Goal: Information Seeking & Learning: Learn about a topic

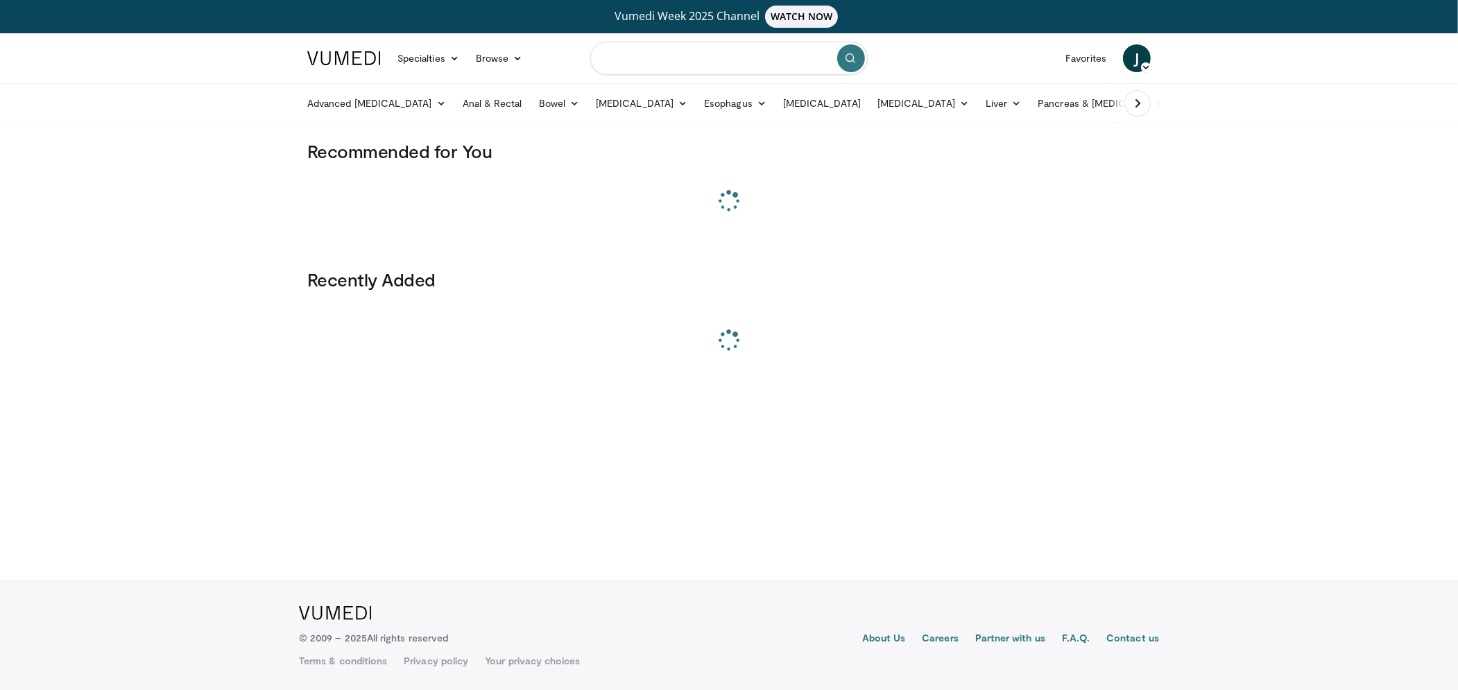
click at [660, 63] on input "Search topics, interventions" at bounding box center [728, 58] width 277 height 33
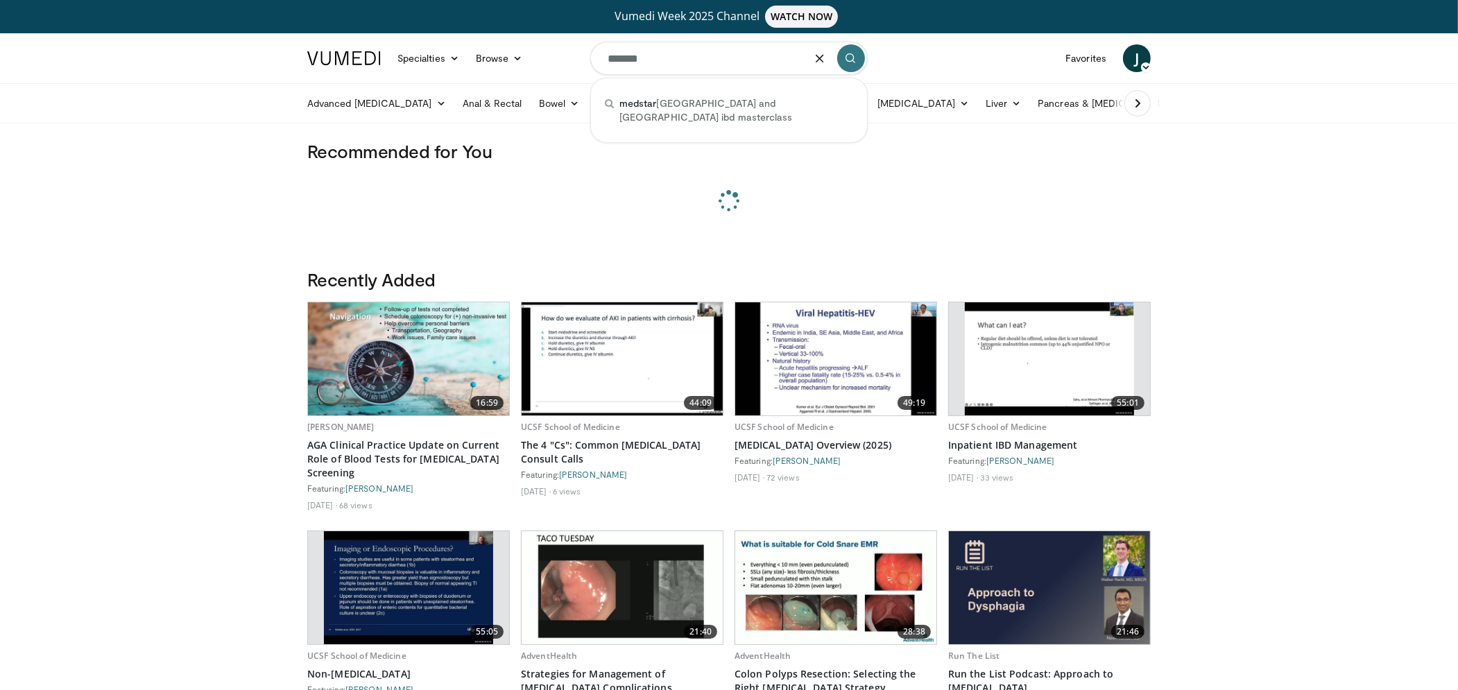
type input "*******"
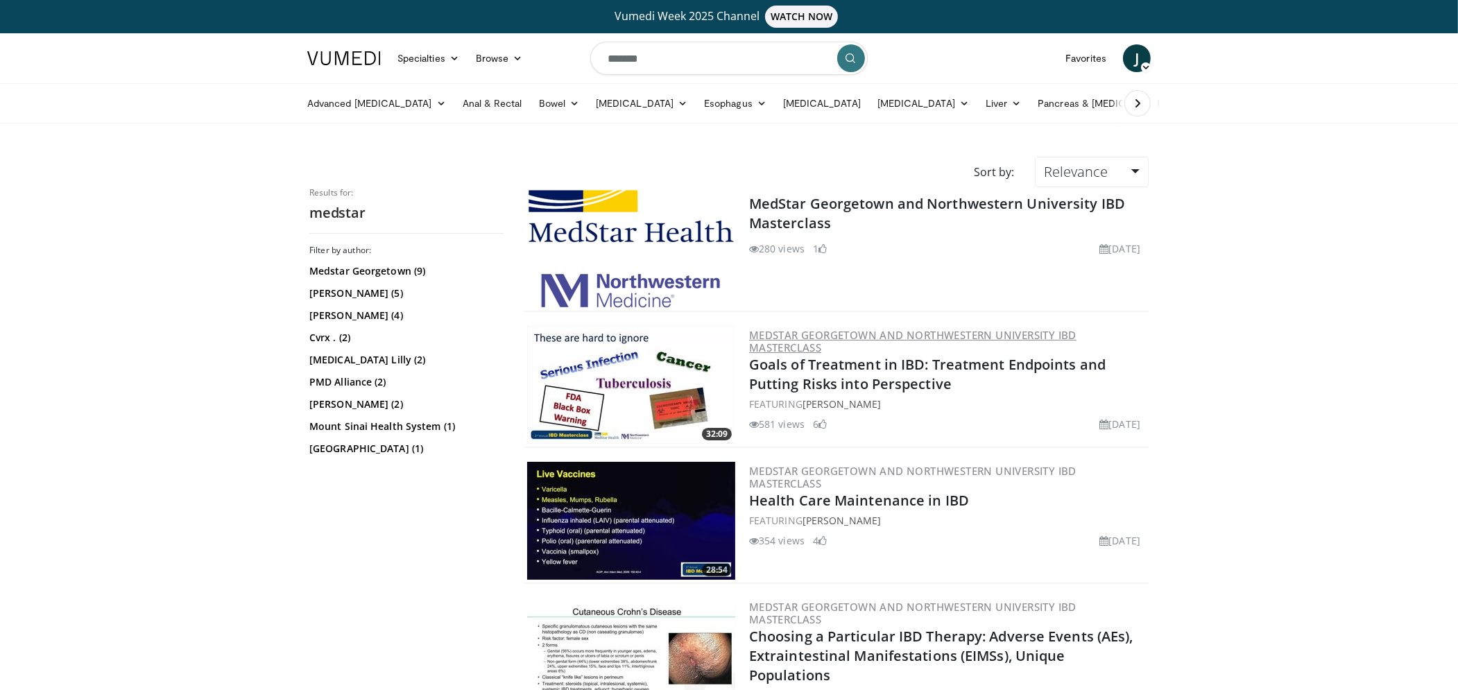
click at [804, 330] on link "MedStar Georgetown and Northwestern University IBD Masterclass" at bounding box center [912, 341] width 327 height 26
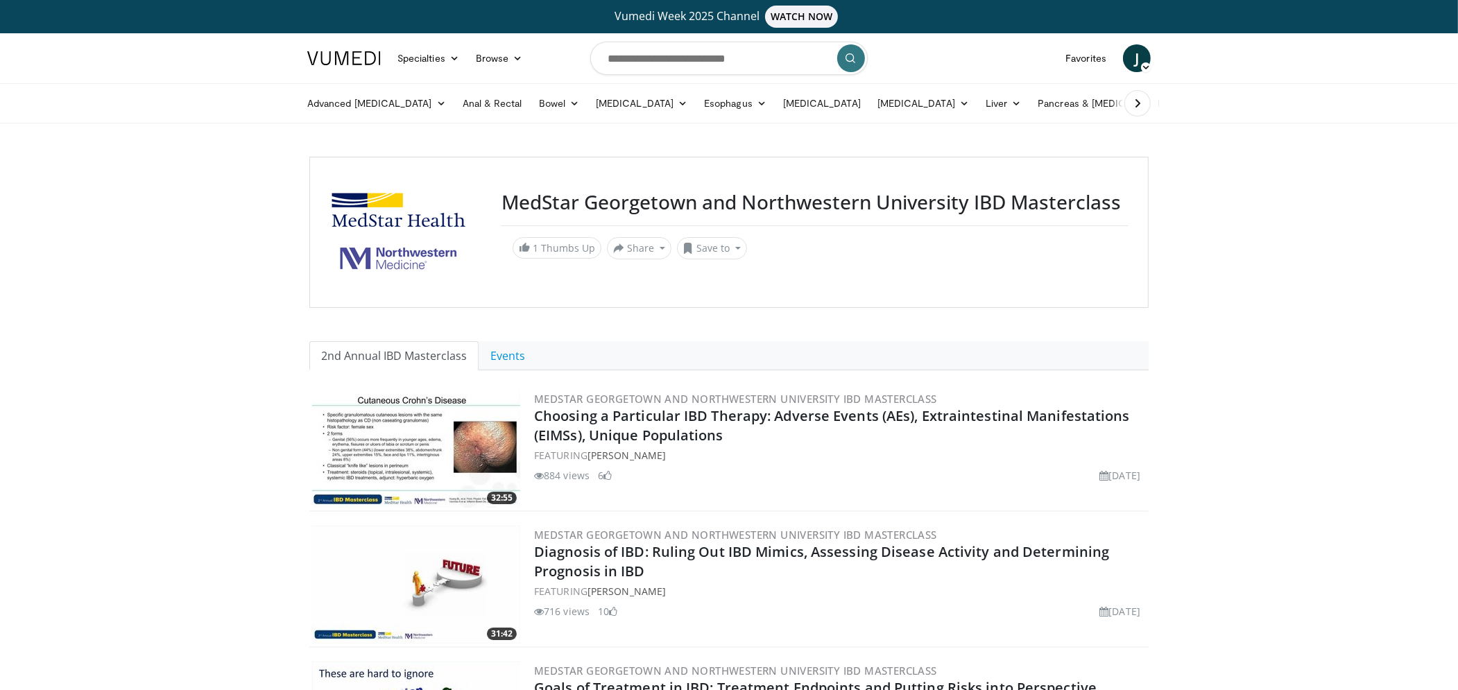
click at [357, 60] on img at bounding box center [344, 58] width 74 height 14
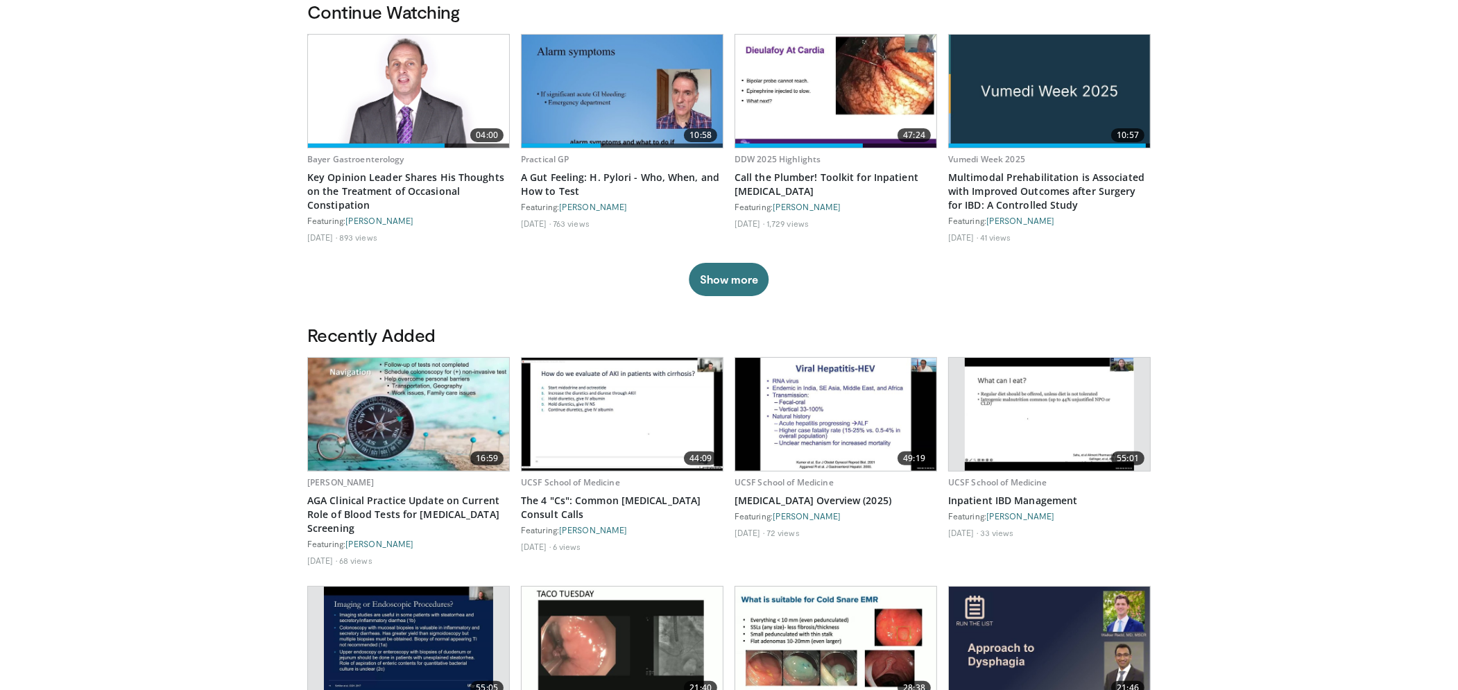
scroll to position [469, 0]
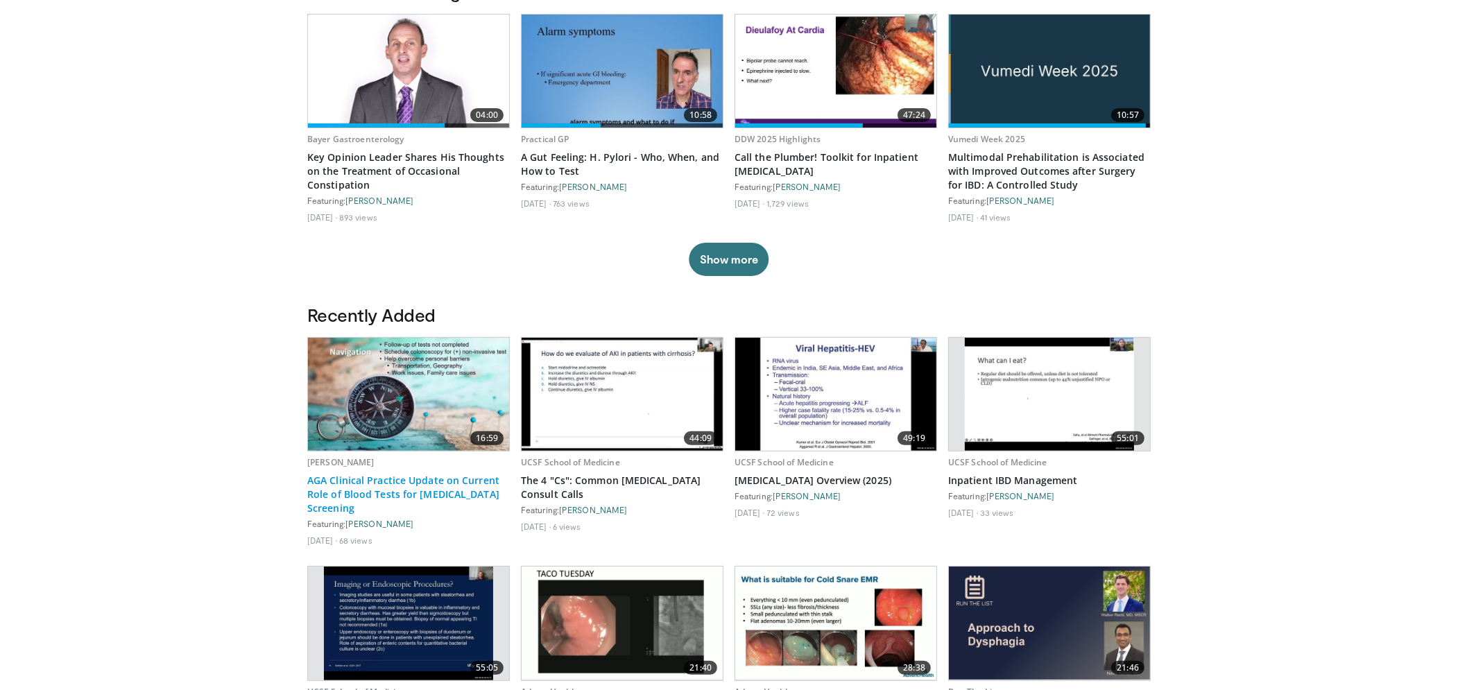
click at [350, 484] on link "AGA Clinical Practice Update on Current Role of Blood Tests for Colorectal Canc…" at bounding box center [408, 495] width 203 height 42
click at [221, 195] on body "Vumedi Week 2025 Channel WATCH NOW Specialties Adult & Family Medicine Allergy,…" at bounding box center [729, 379] width 1458 height 1696
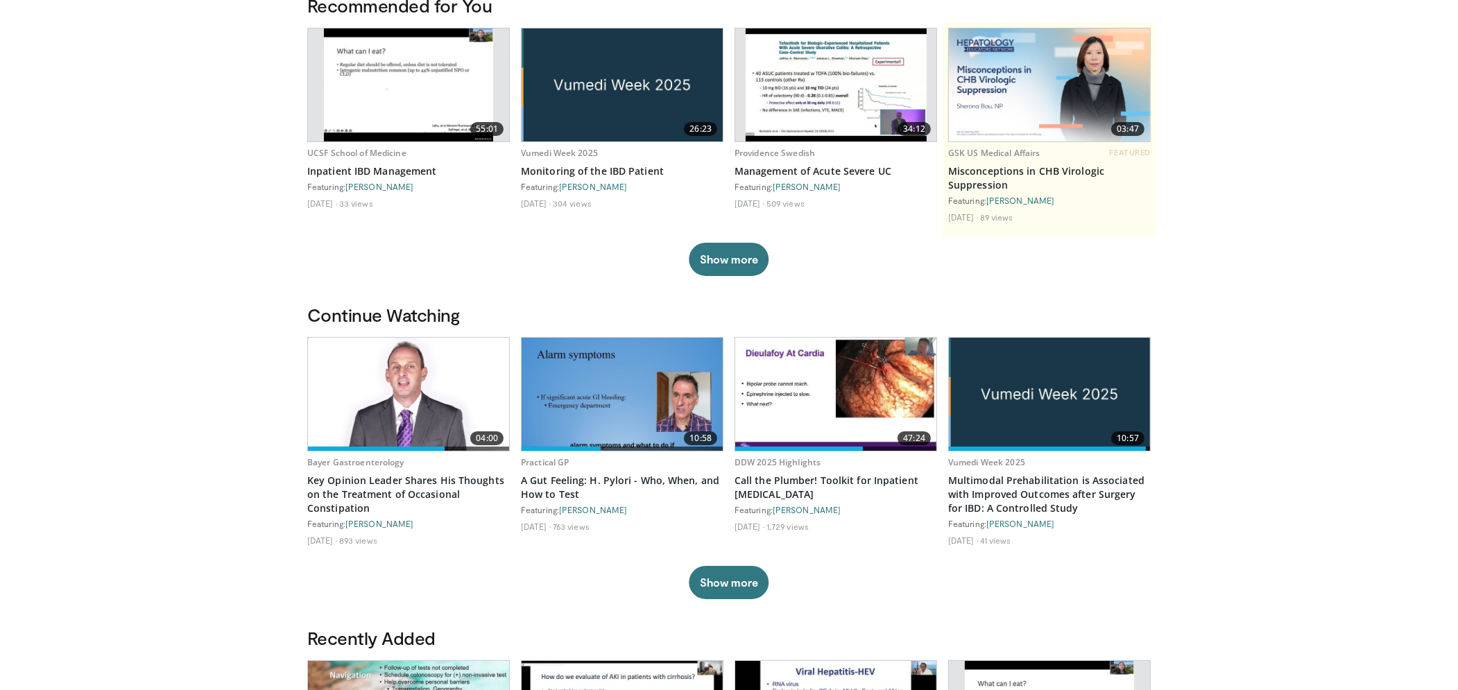
scroll to position [0, 0]
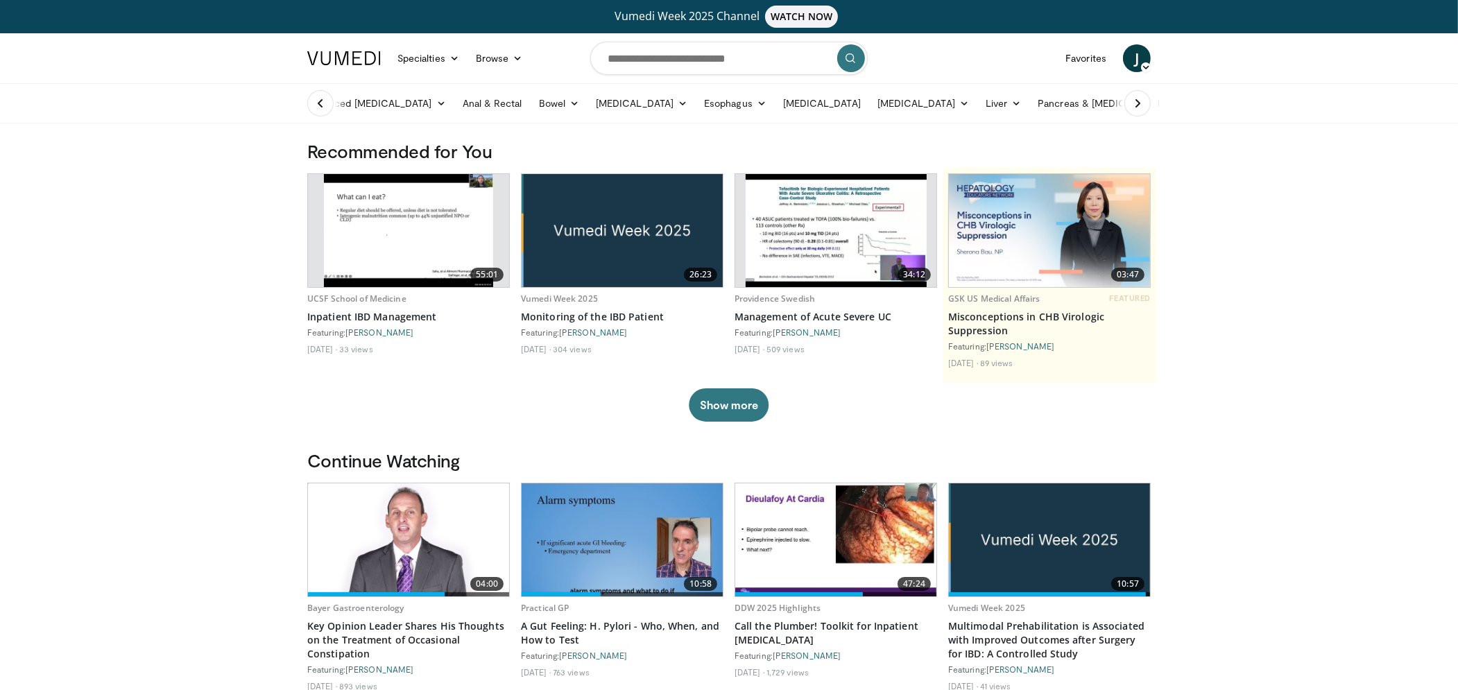
click at [782, 57] on input "Search topics, interventions" at bounding box center [728, 58] width 277 height 33
paste input "**********"
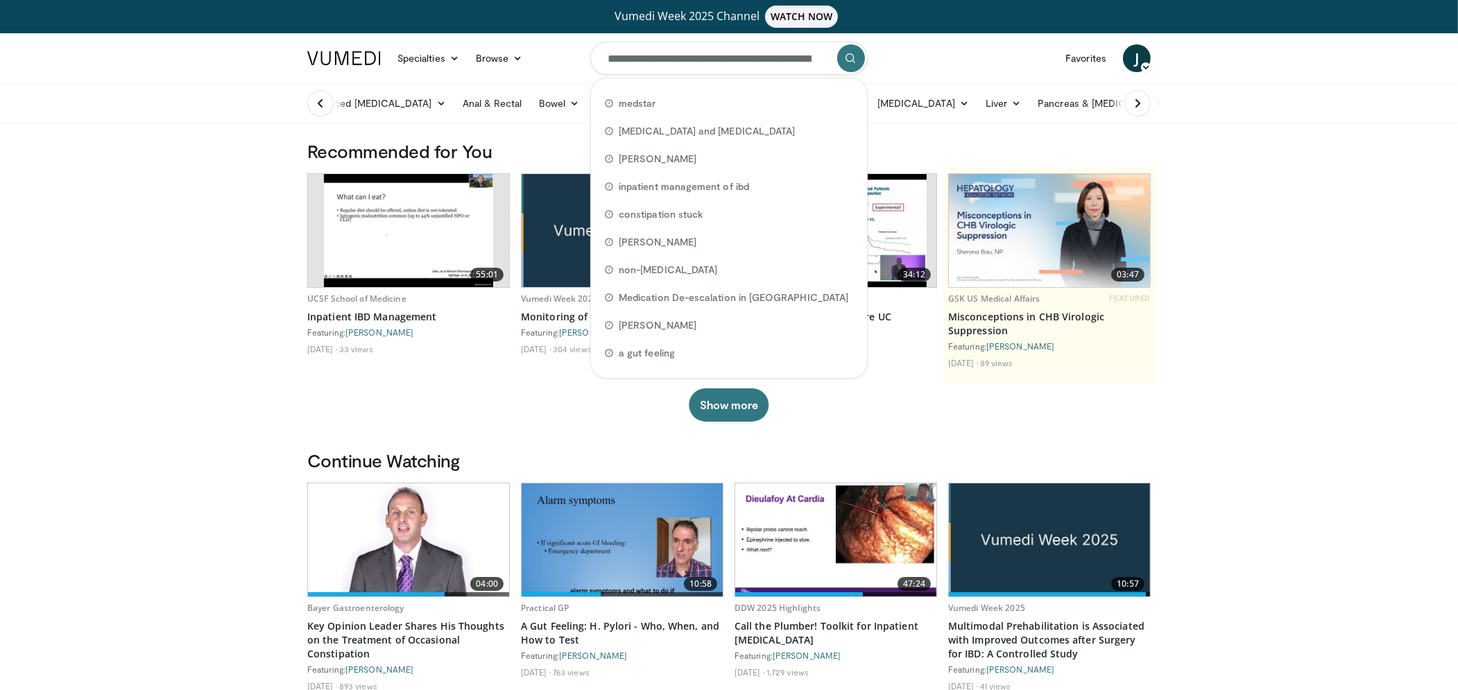
scroll to position [0, 72]
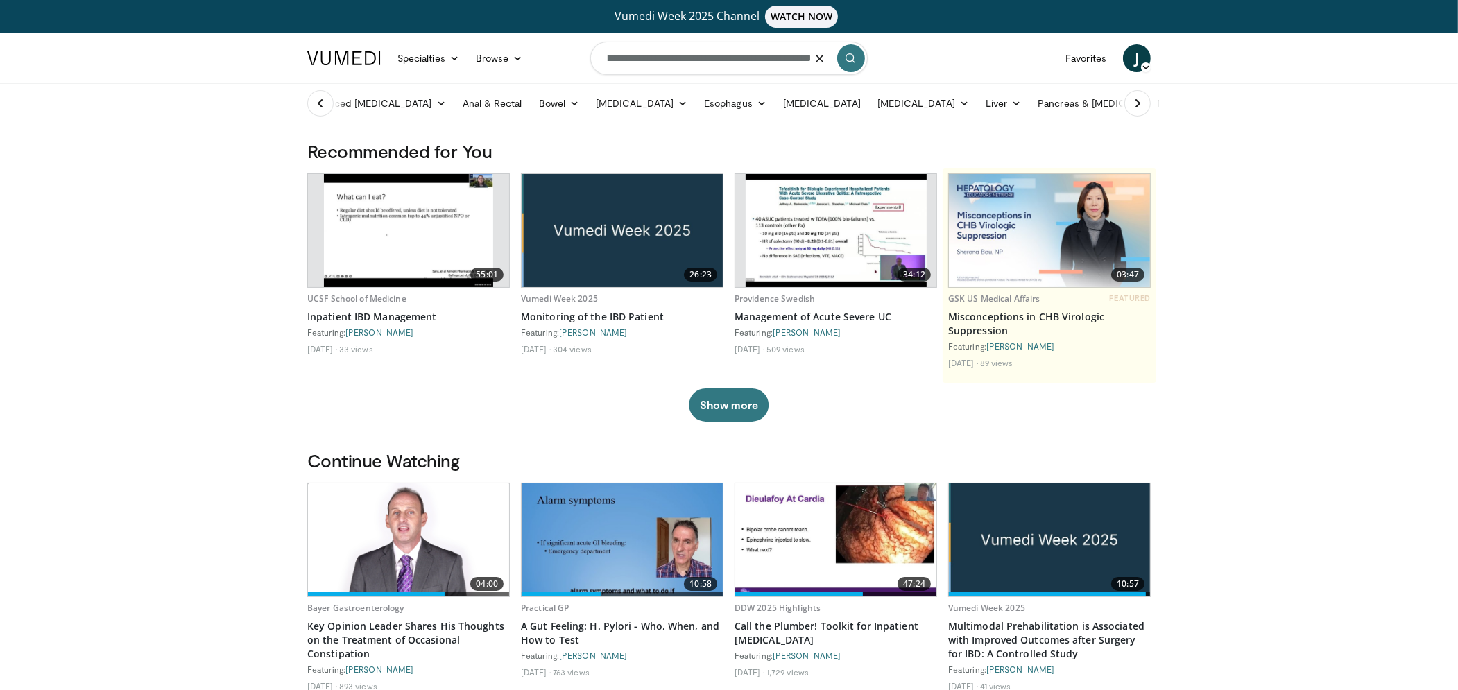
type input "**********"
click at [846, 61] on icon "submit" at bounding box center [851, 58] width 11 height 11
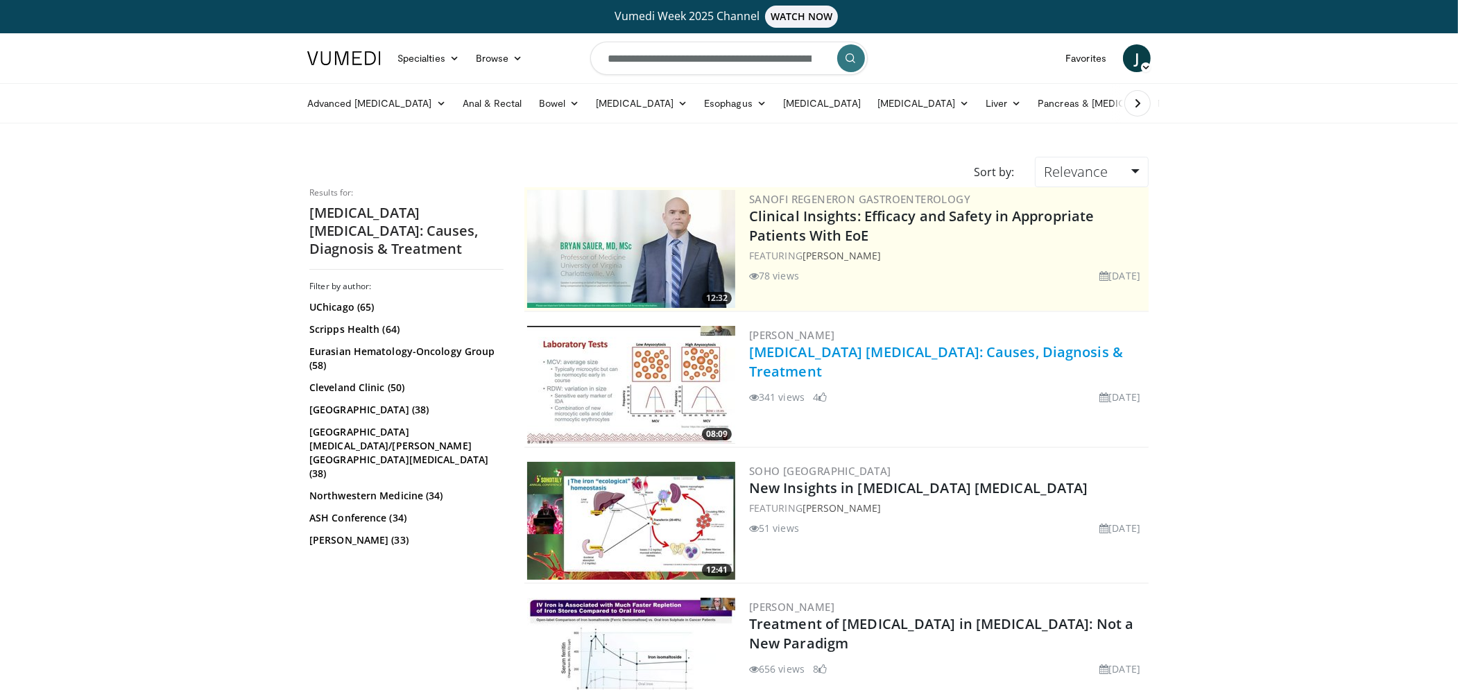
click at [895, 350] on link "[MEDICAL_DATA] [MEDICAL_DATA]: Causes, Diagnosis & Treatment" at bounding box center [936, 362] width 374 height 38
click at [764, 51] on input "**********" at bounding box center [728, 58] width 277 height 33
paste input "*****"
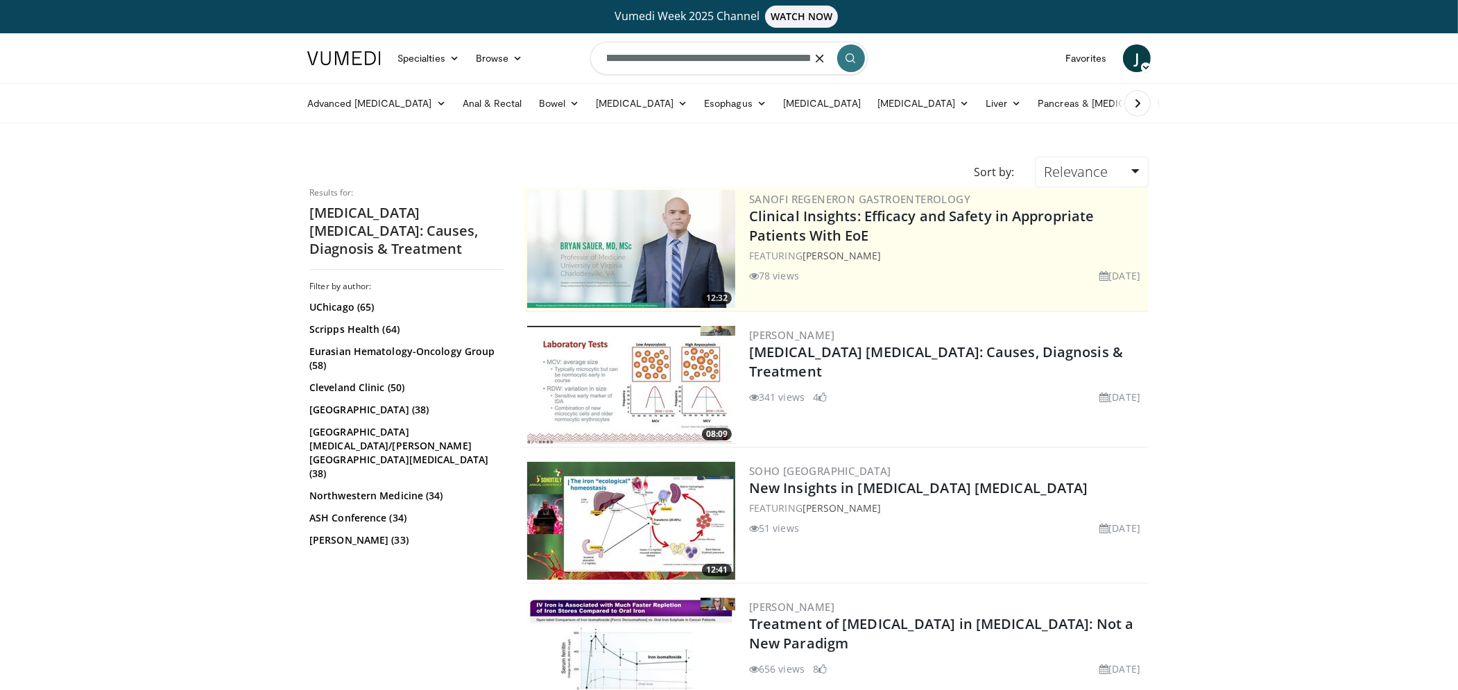
scroll to position [0, 94]
type input "**********"
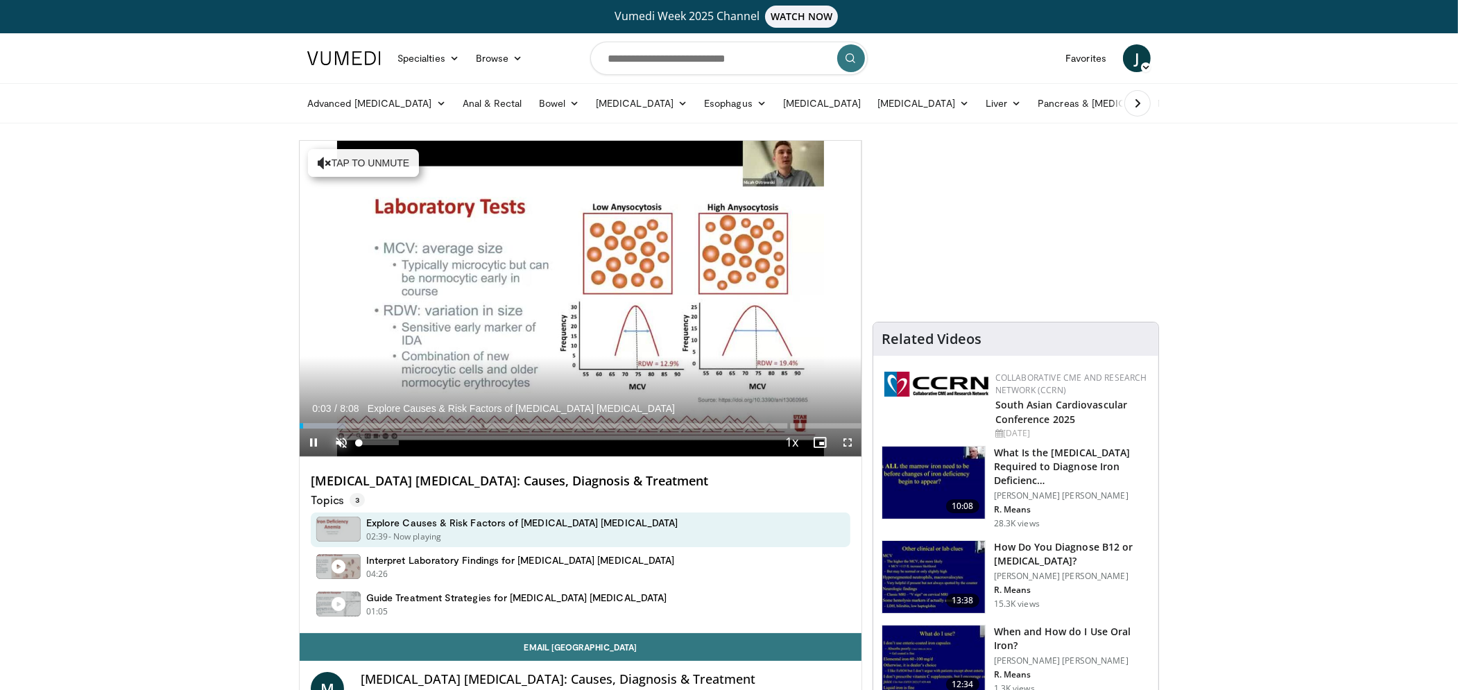
click at [339, 445] on span "Video Player" at bounding box center [341, 443] width 28 height 28
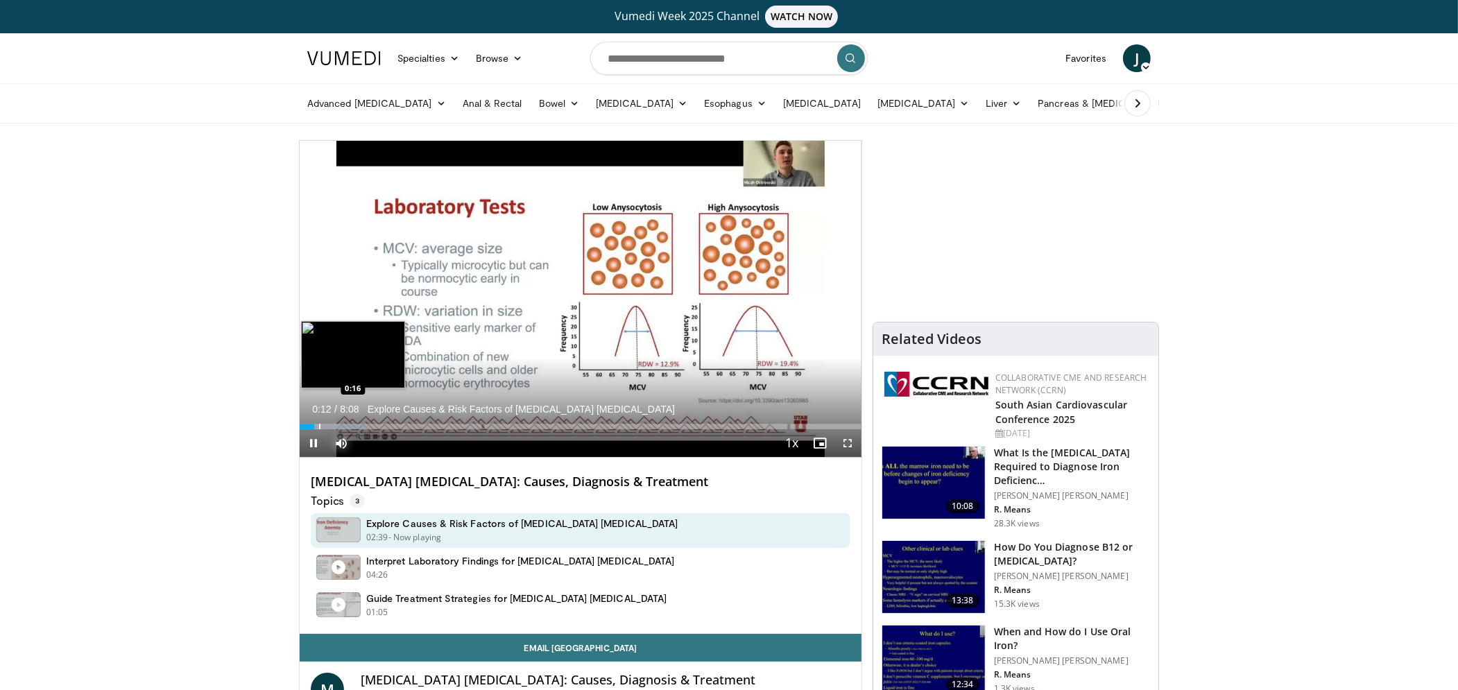
click at [319, 423] on div "Loaded : 12.20% 0:12 0:16" at bounding box center [581, 422] width 562 height 13
click at [330, 427] on div "Progress Bar" at bounding box center [330, 427] width 1 height 6
click at [344, 426] on div "Progress Bar" at bounding box center [344, 427] width 1 height 6
click at [351, 426] on div "Progress Bar" at bounding box center [350, 427] width 1 height 6
click at [375, 425] on div "Progress Bar" at bounding box center [375, 427] width 1 height 6
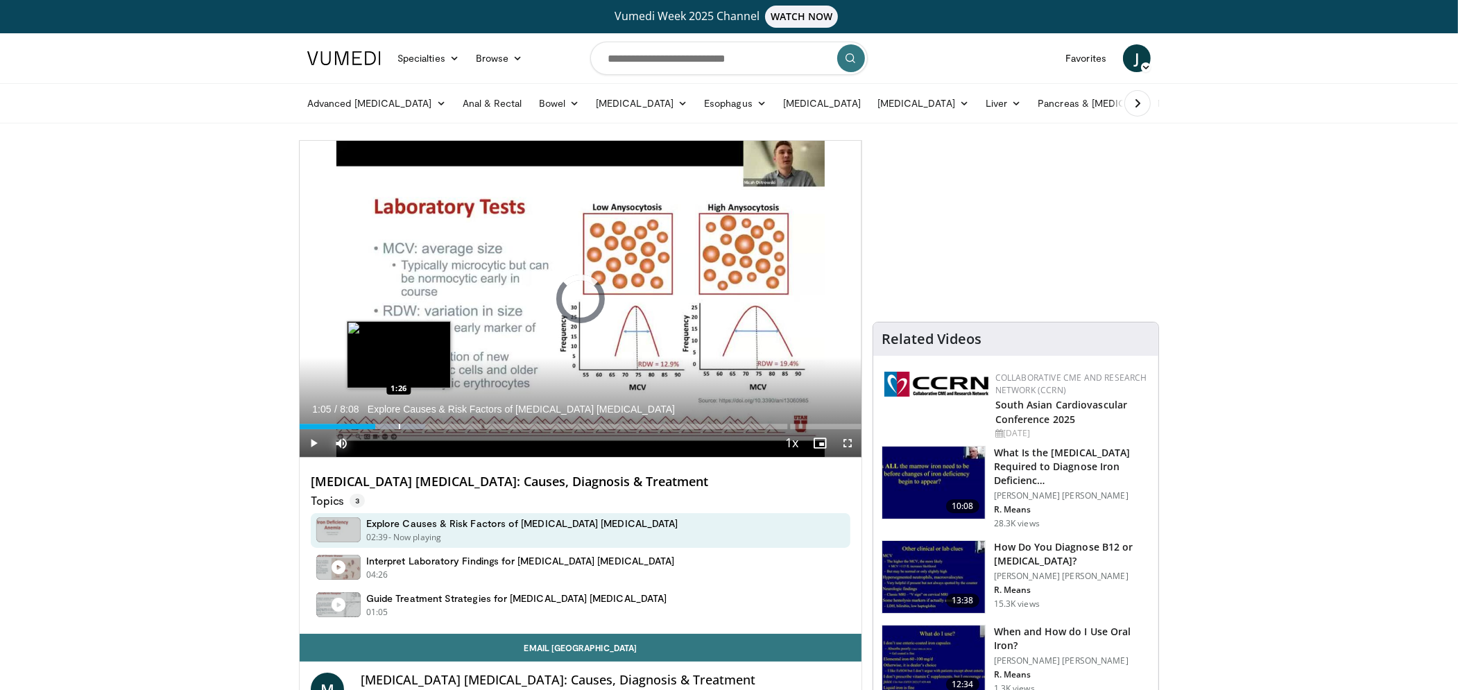
click at [399, 425] on div "Progress Bar" at bounding box center [399, 427] width 1 height 6
click at [422, 427] on div "Progress Bar" at bounding box center [422, 427] width 1 height 6
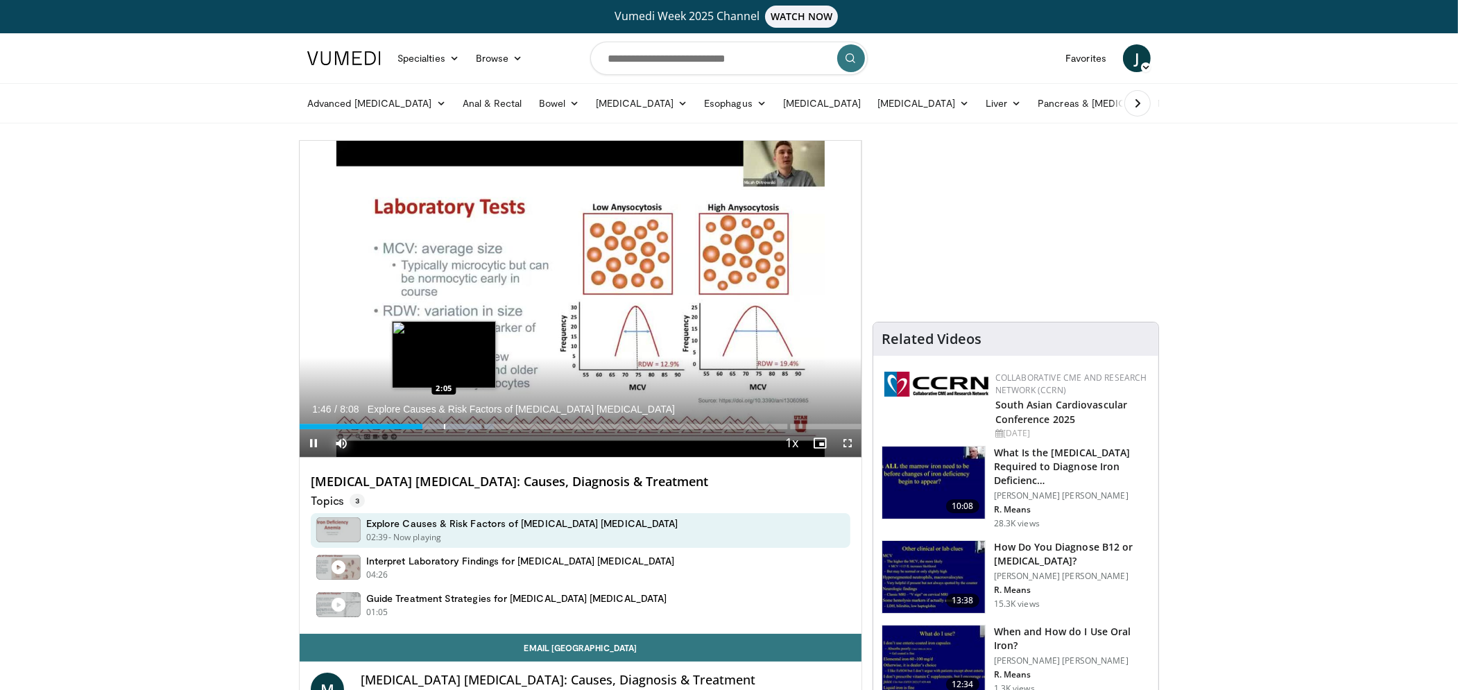
click at [444, 427] on div "Progress Bar" at bounding box center [444, 427] width 1 height 6
click at [463, 425] on div "Progress Bar" at bounding box center [463, 427] width 1 height 6
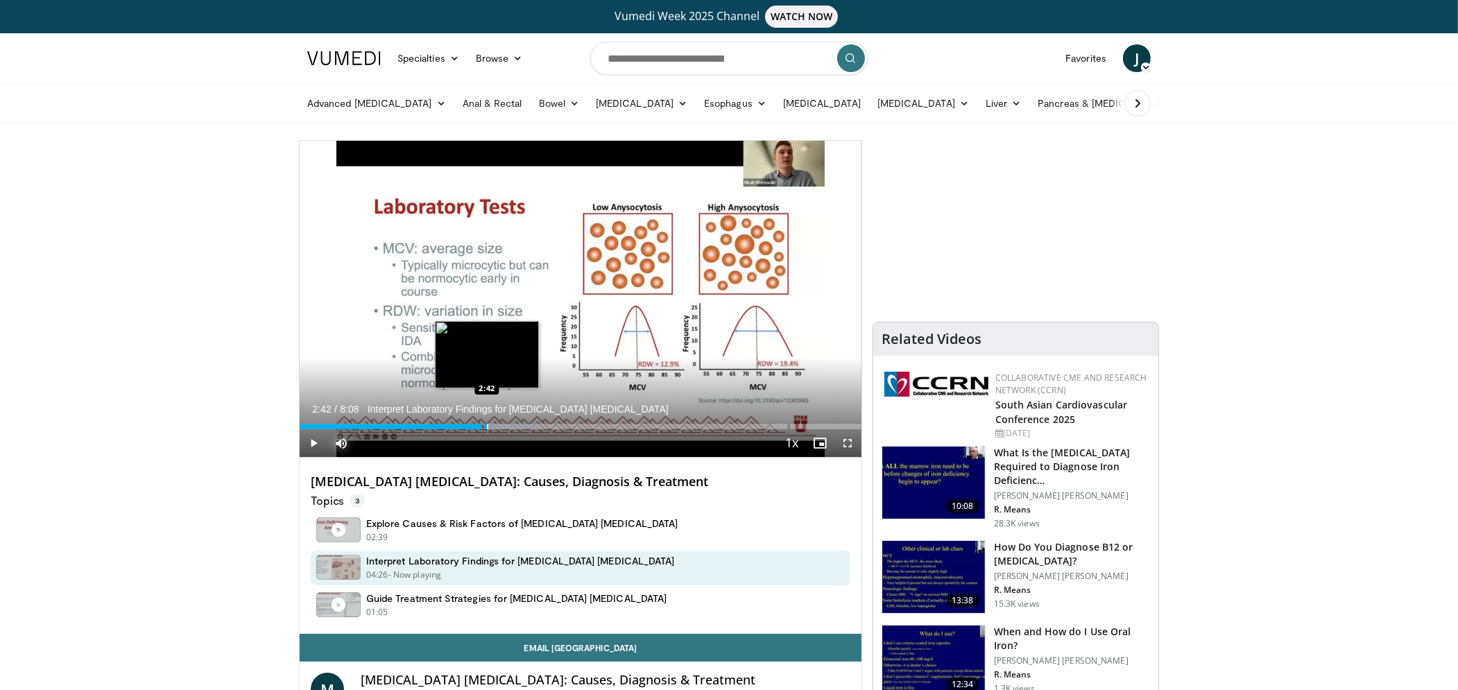
click at [487, 428] on div "Progress Bar" at bounding box center [487, 427] width 1 height 6
click at [502, 429] on div "Current Time 2:43 / Duration 8:08 Interpret Laboratory Findings for Iron Defici…" at bounding box center [581, 443] width 562 height 28
click at [516, 425] on div "Progress Bar" at bounding box center [516, 427] width 1 height 6
click at [536, 425] on div "Progress Bar" at bounding box center [536, 427] width 1 height 6
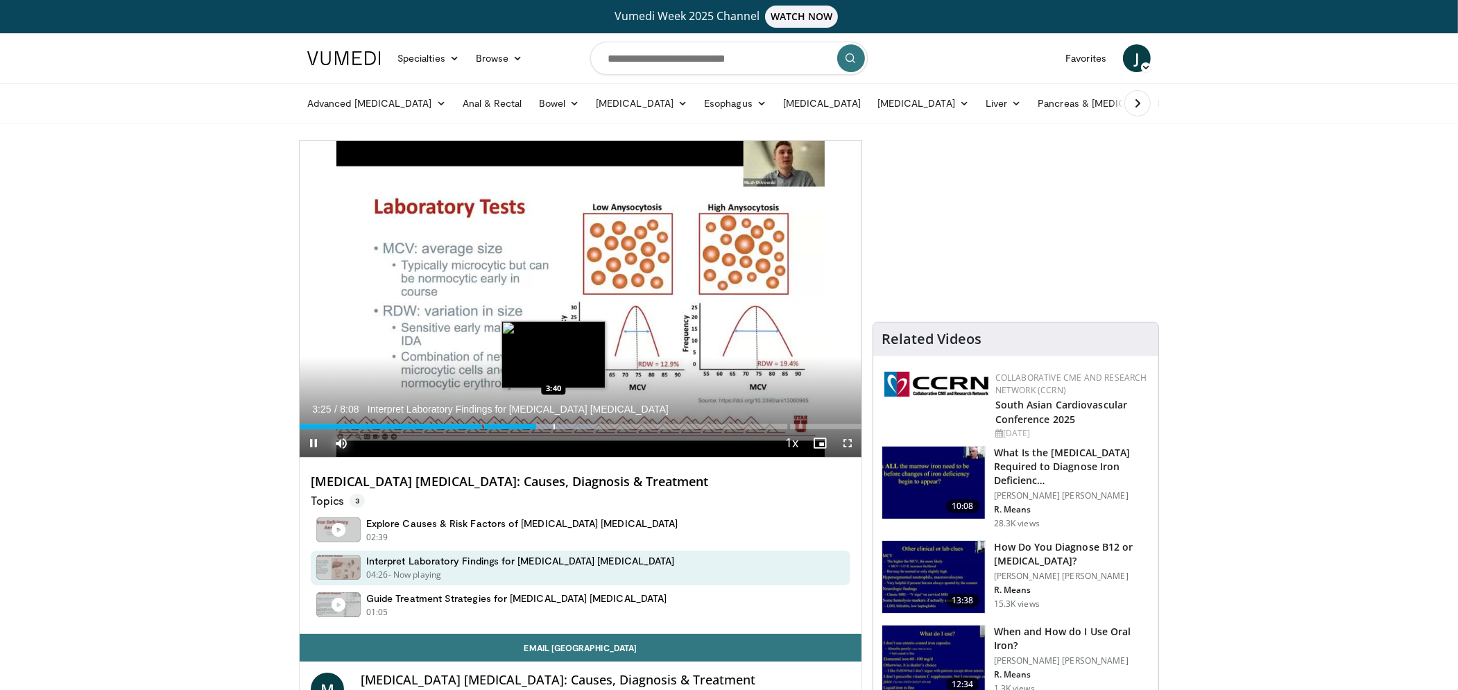
click at [554, 425] on div "Progress Bar" at bounding box center [554, 427] width 1 height 6
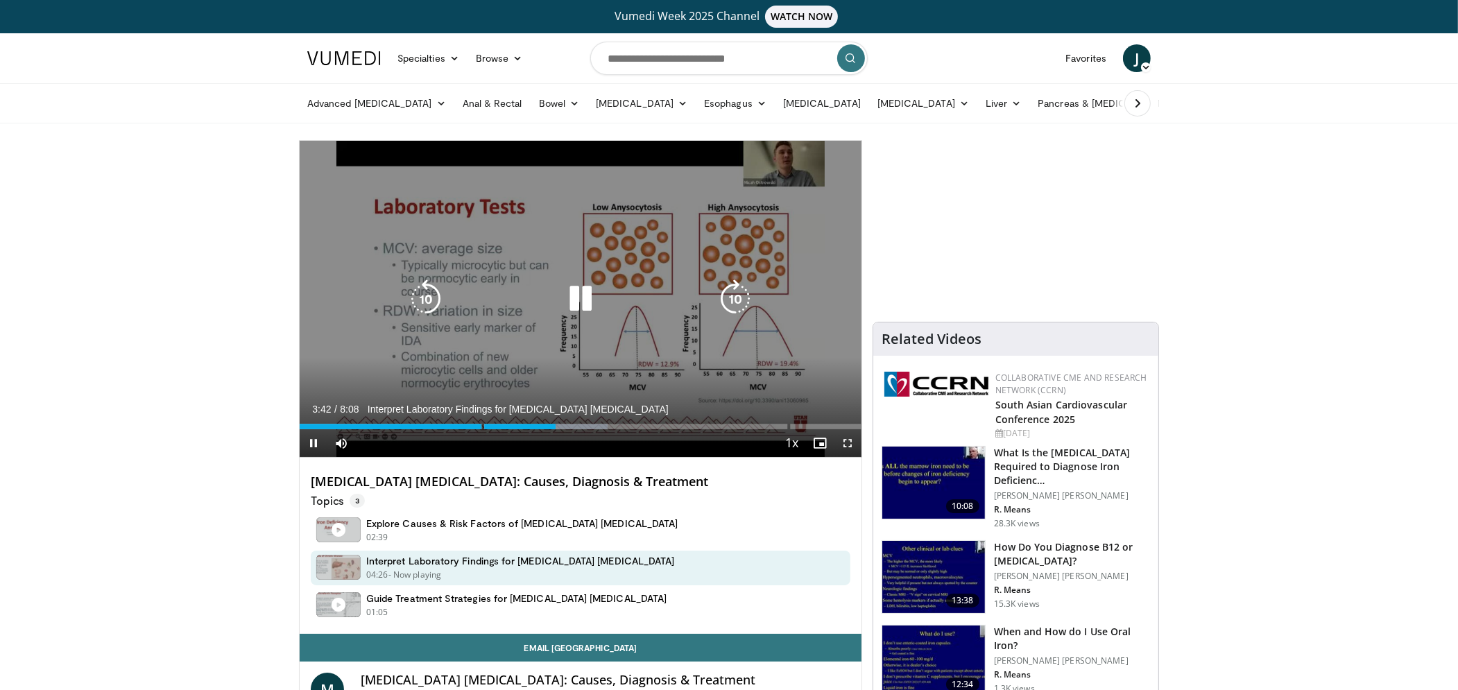
click at [572, 425] on div "10 seconds Tap to unmute" at bounding box center [581, 299] width 562 height 316
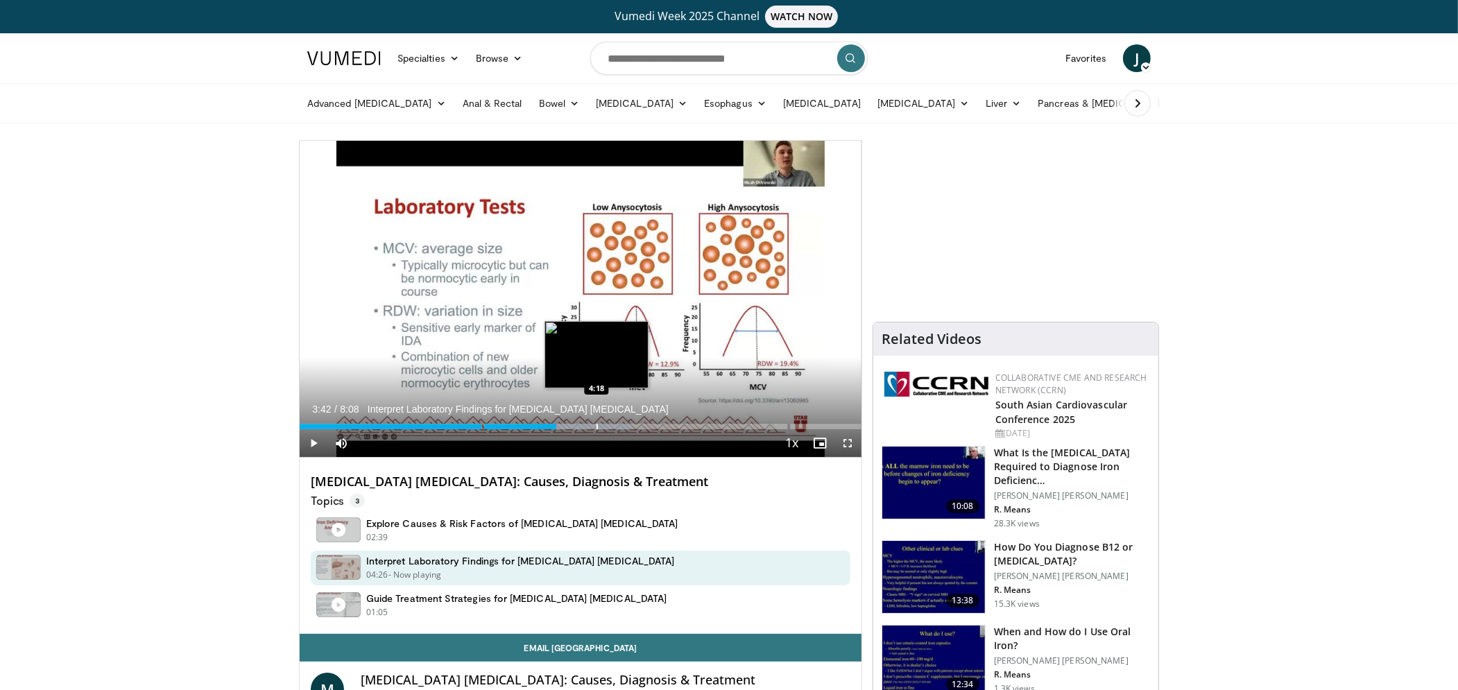
click at [598, 426] on div "Progress Bar" at bounding box center [597, 427] width 1 height 6
click at [621, 425] on div "Progress Bar" at bounding box center [621, 427] width 1 height 6
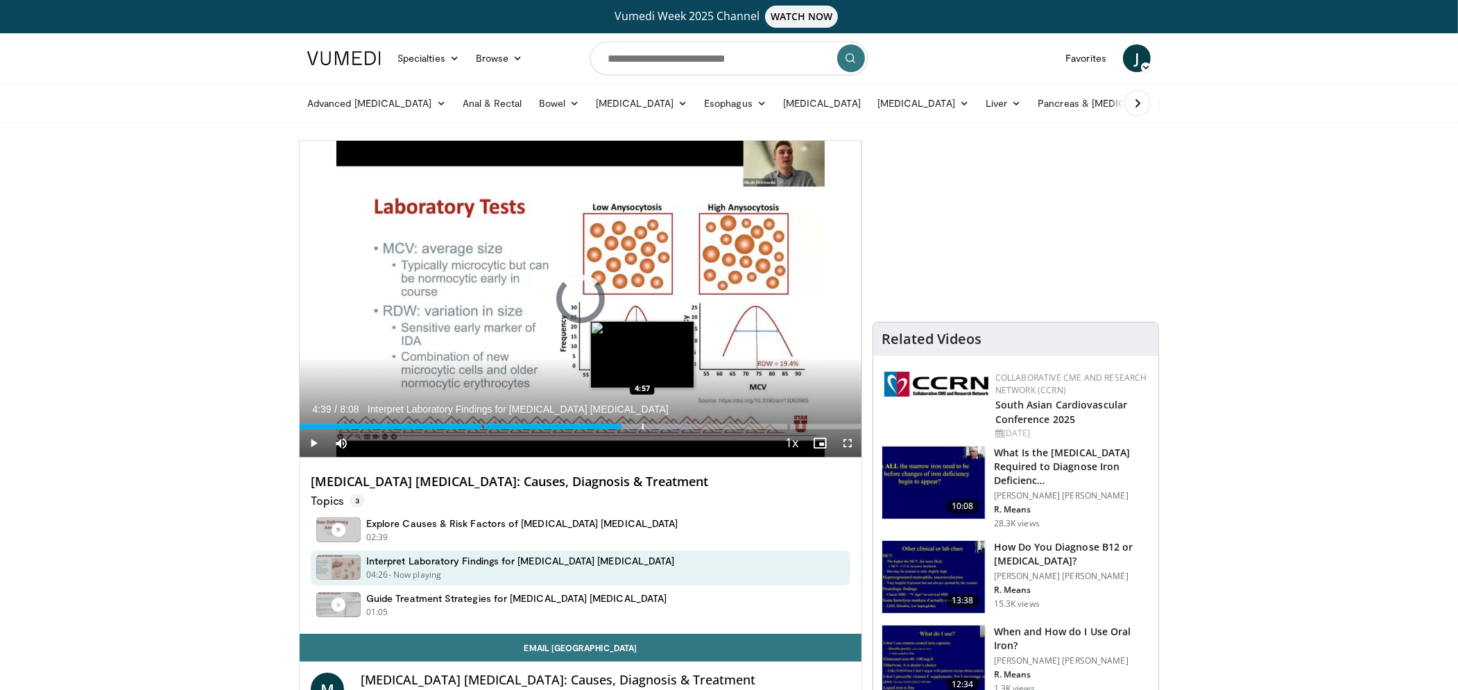
click at [642, 422] on div "Loaded : 69.67% 4:39 4:57" at bounding box center [581, 422] width 562 height 13
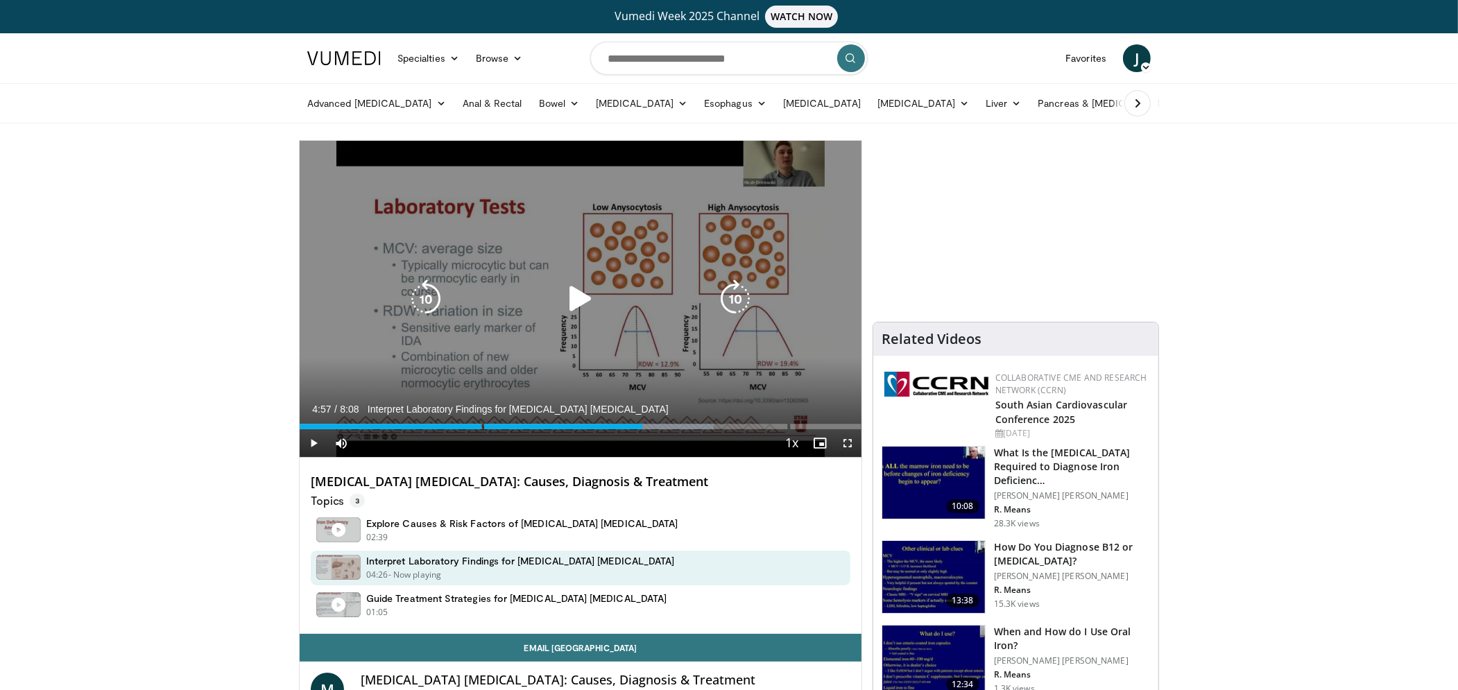
click at [611, 356] on div "10 seconds Tap to unmute" at bounding box center [581, 299] width 562 height 316
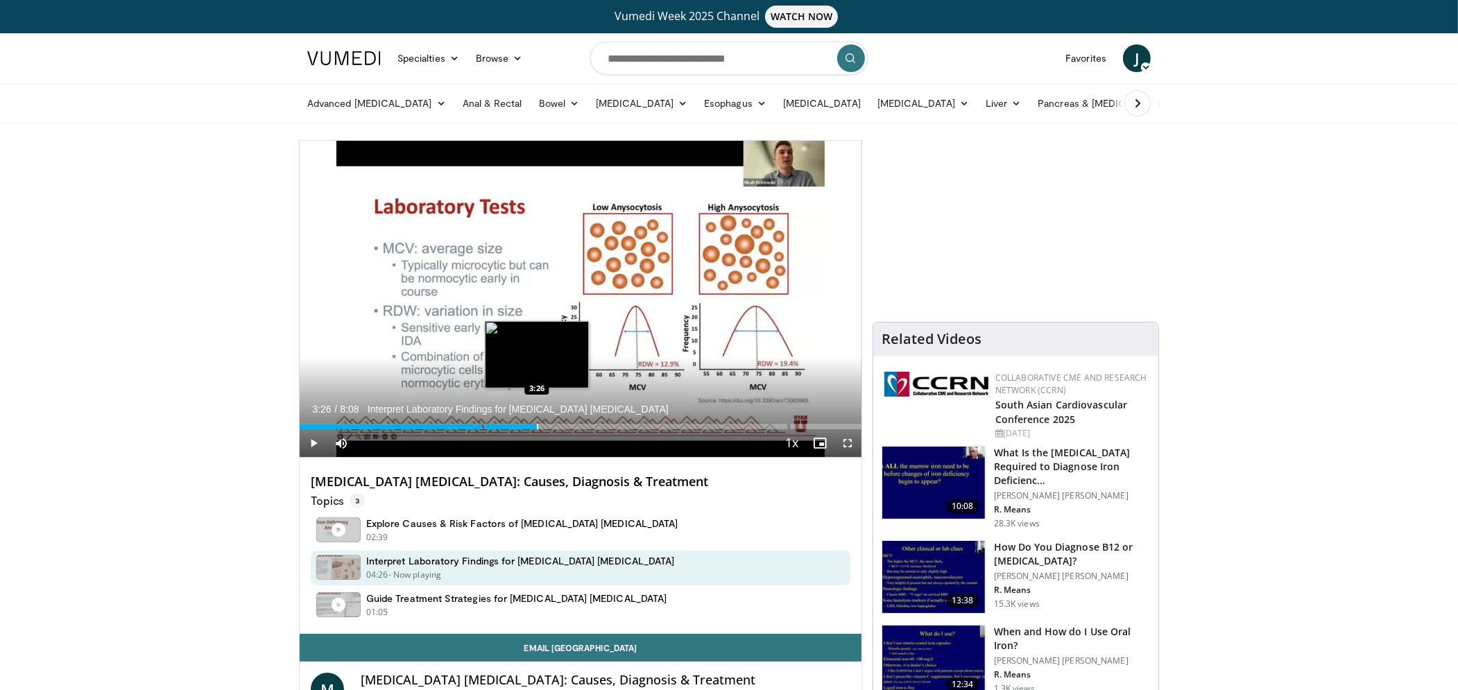
click at [536, 422] on div "Loaded : 43.03% 3:26 3:26" at bounding box center [581, 422] width 562 height 13
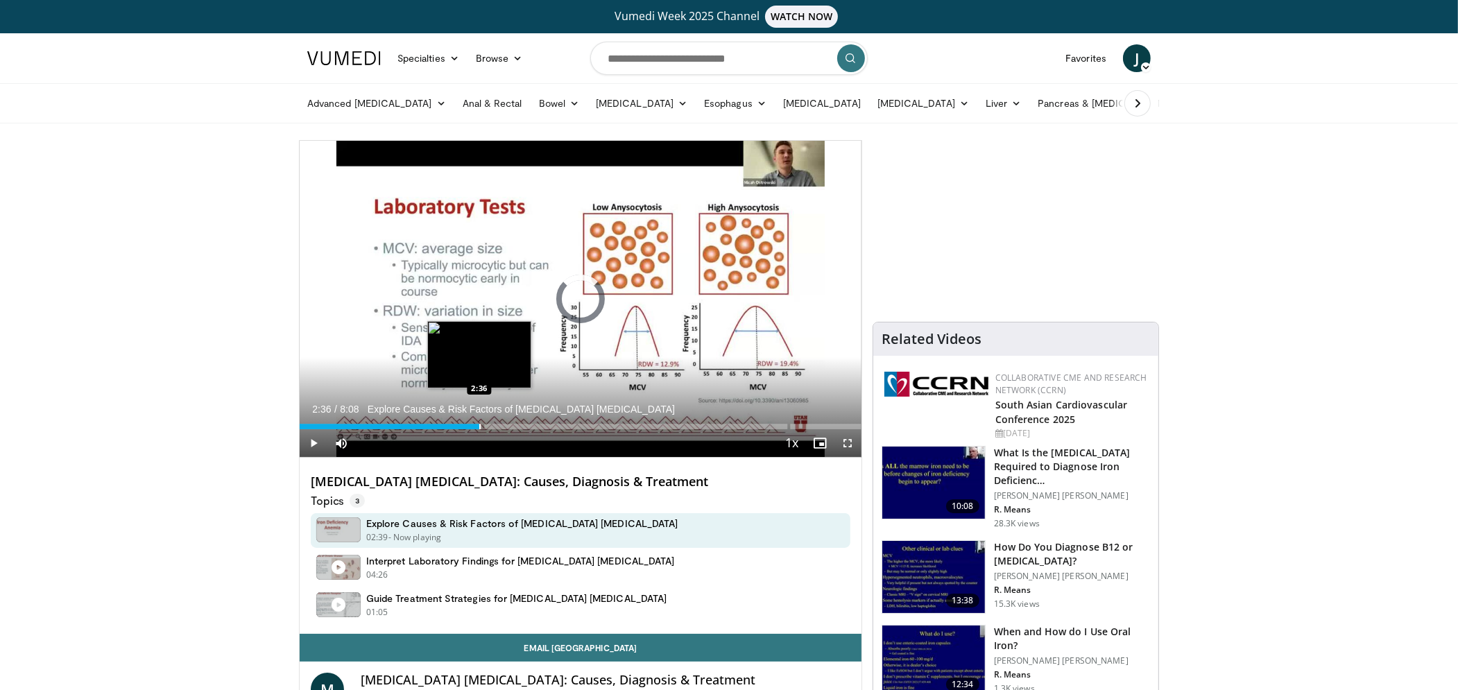
click at [479, 427] on div "Progress Bar" at bounding box center [479, 427] width 1 height 6
click at [465, 427] on div "Progress Bar" at bounding box center [465, 427] width 1 height 6
click at [447, 429] on div "Current Time 2:24 / Duration 8:08 Explore Causes & Risk Factors of Iron Deficie…" at bounding box center [581, 443] width 562 height 28
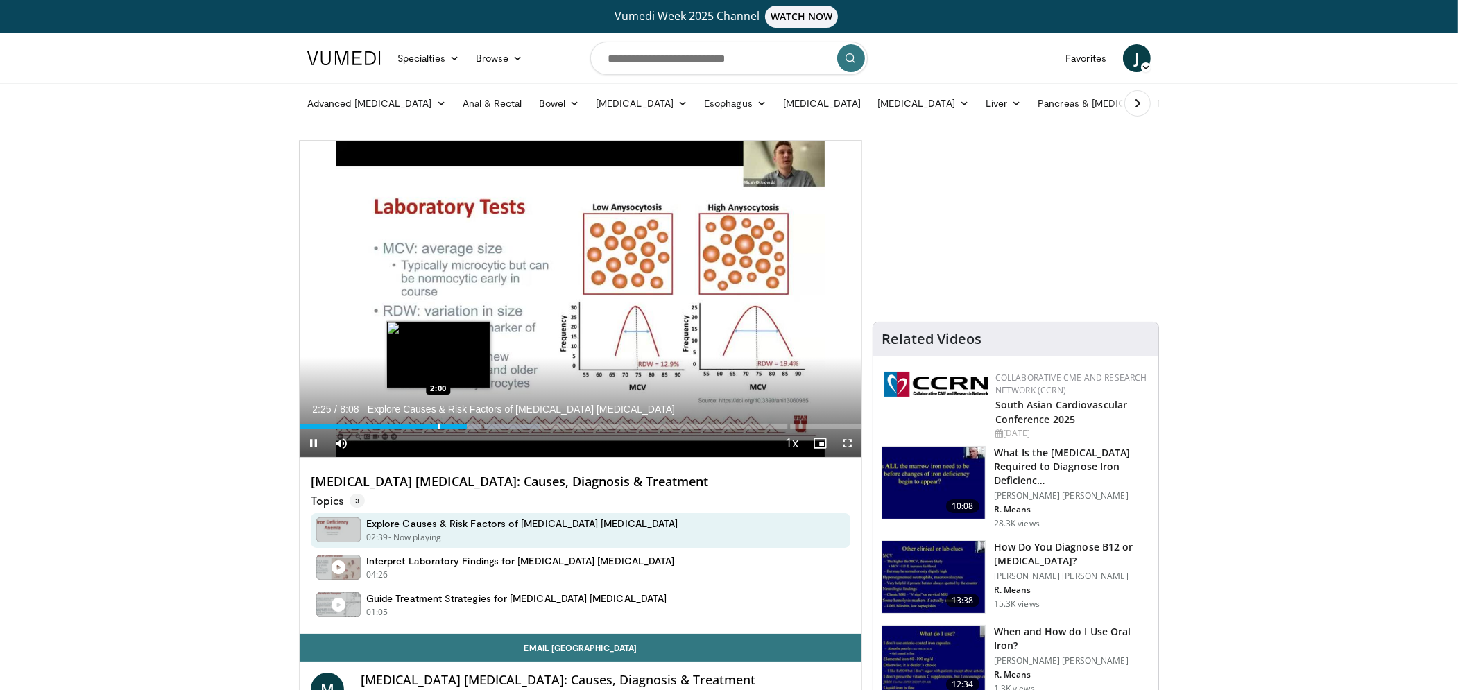
click at [438, 428] on div "Progress Bar" at bounding box center [438, 427] width 1 height 6
click at [420, 428] on div "Progress Bar" at bounding box center [420, 427] width 1 height 6
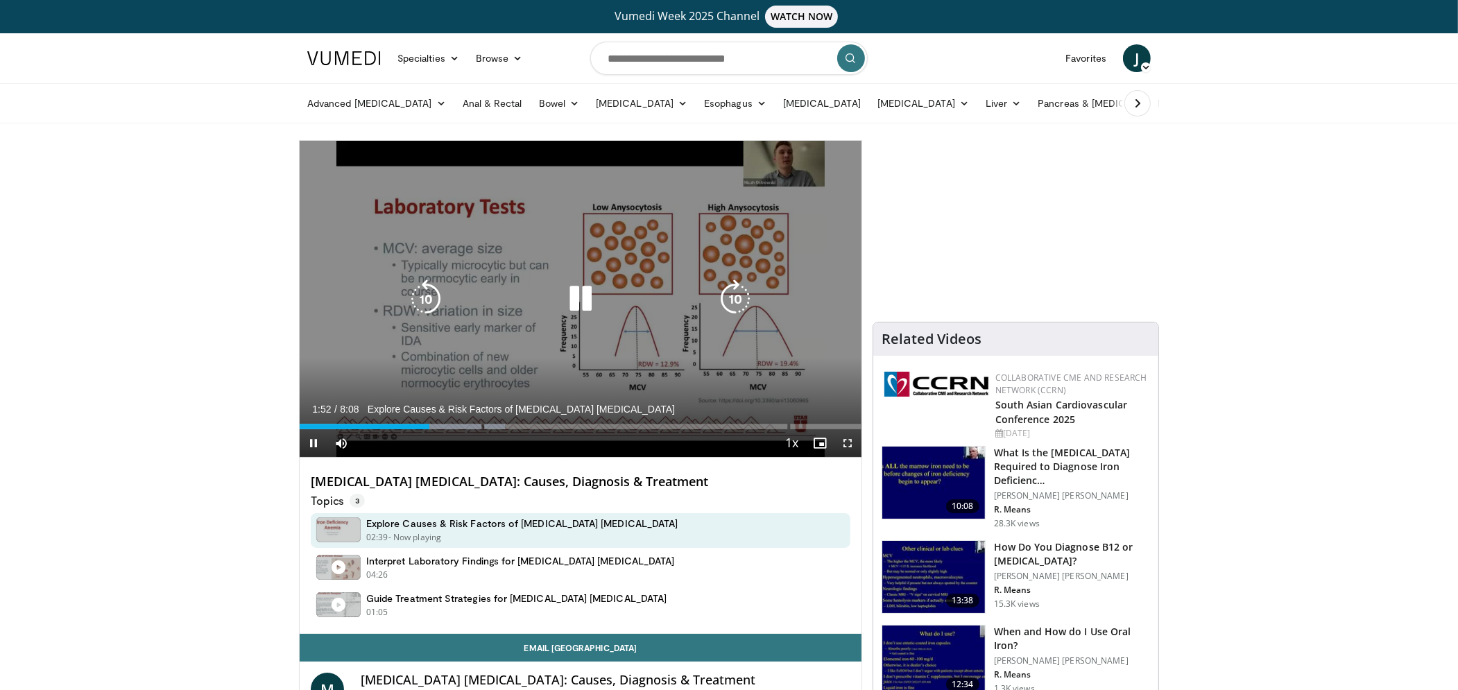
click at [431, 302] on icon "Video Player" at bounding box center [426, 299] width 39 height 39
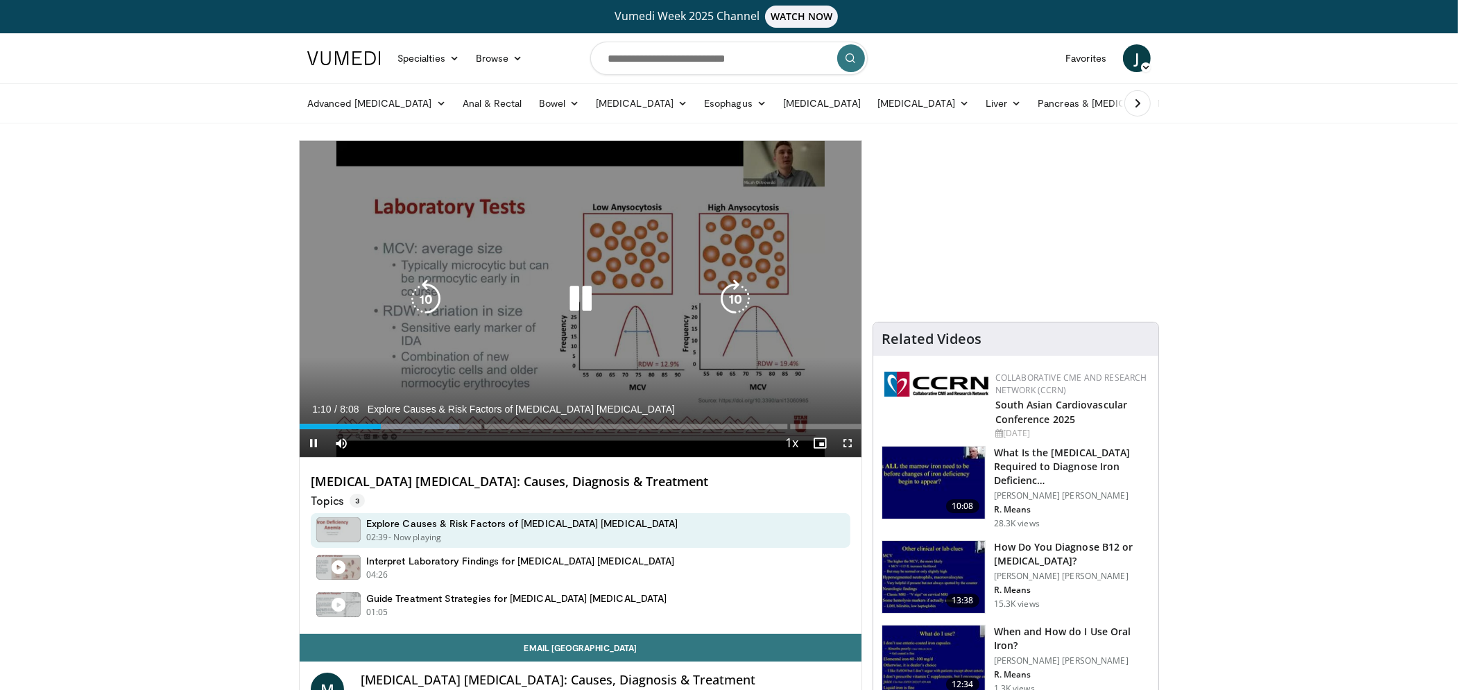
click at [429, 287] on icon "Video Player" at bounding box center [426, 299] width 39 height 39
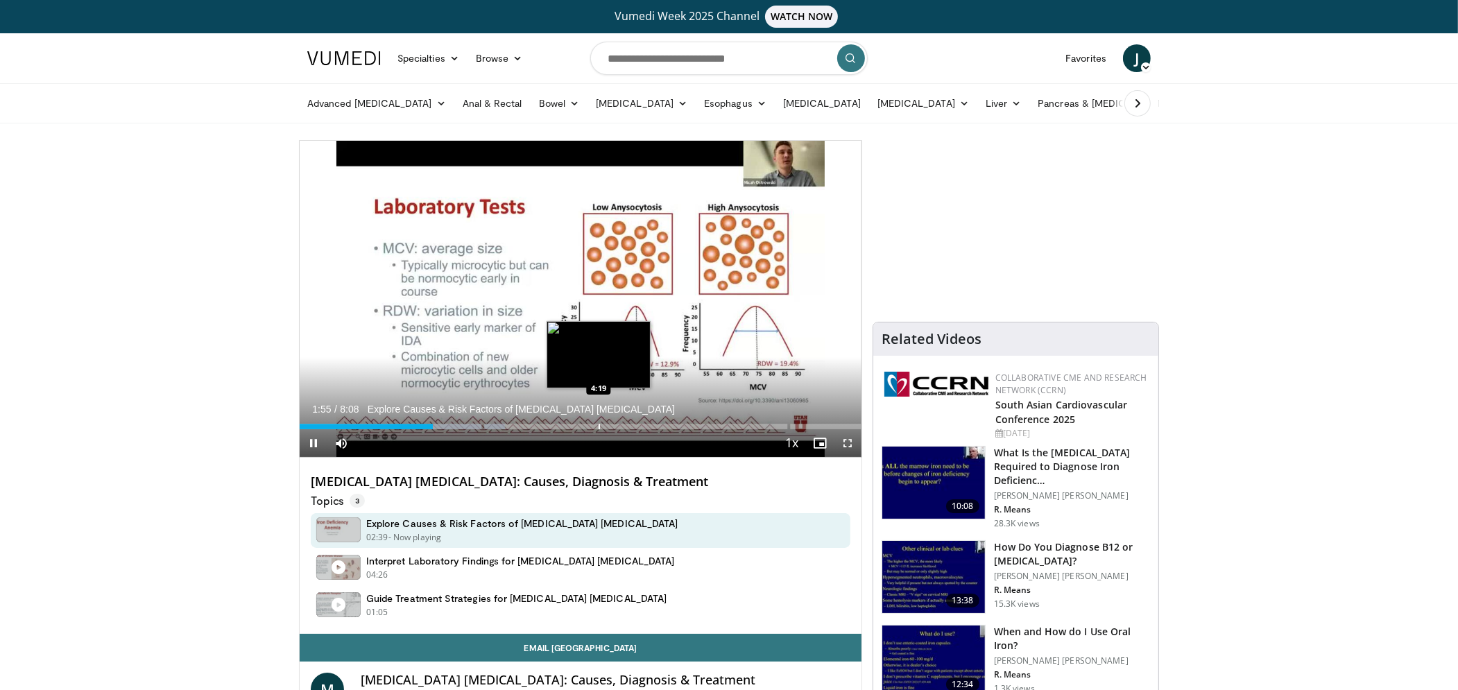
click at [599, 426] on div "Progress Bar" at bounding box center [599, 427] width 1 height 6
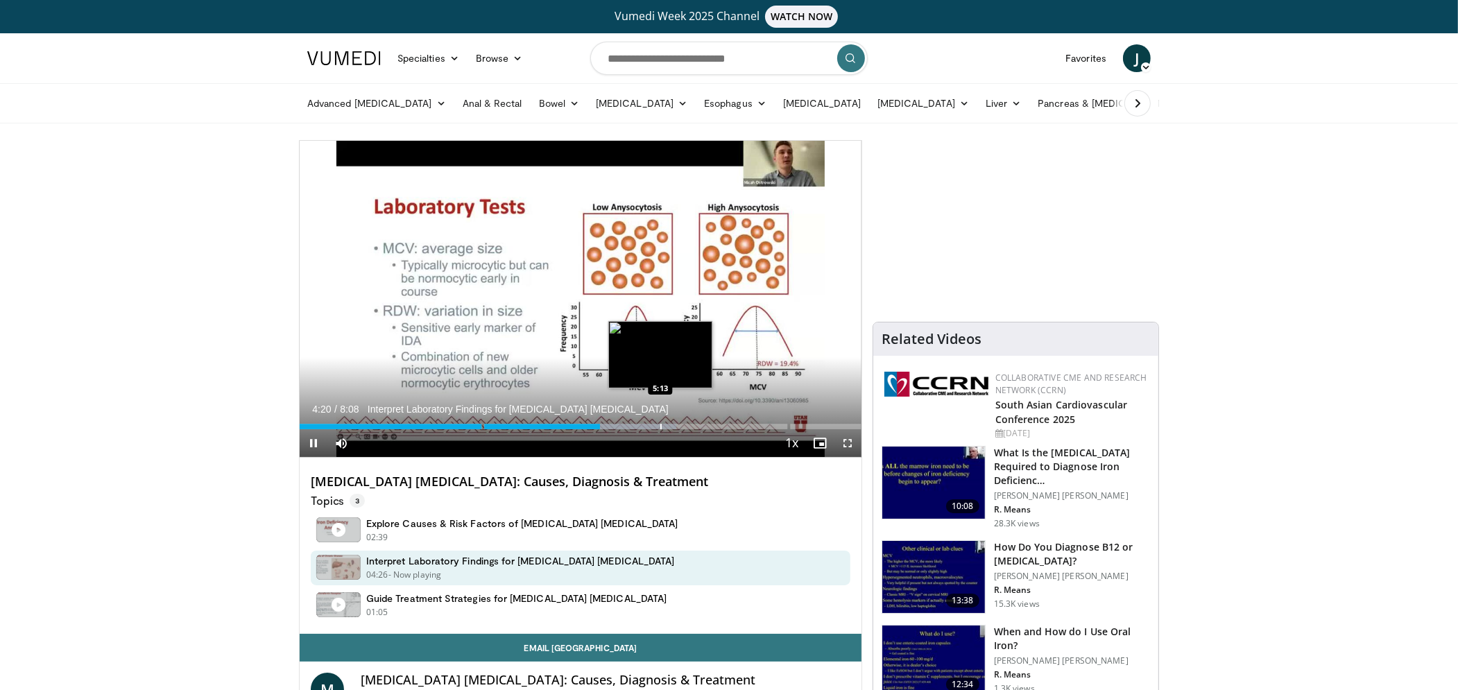
click at [660, 427] on div "Progress Bar" at bounding box center [660, 427] width 1 height 6
click at [702, 423] on div "Loaded : 67.08% 5:49 5:49" at bounding box center [581, 422] width 562 height 13
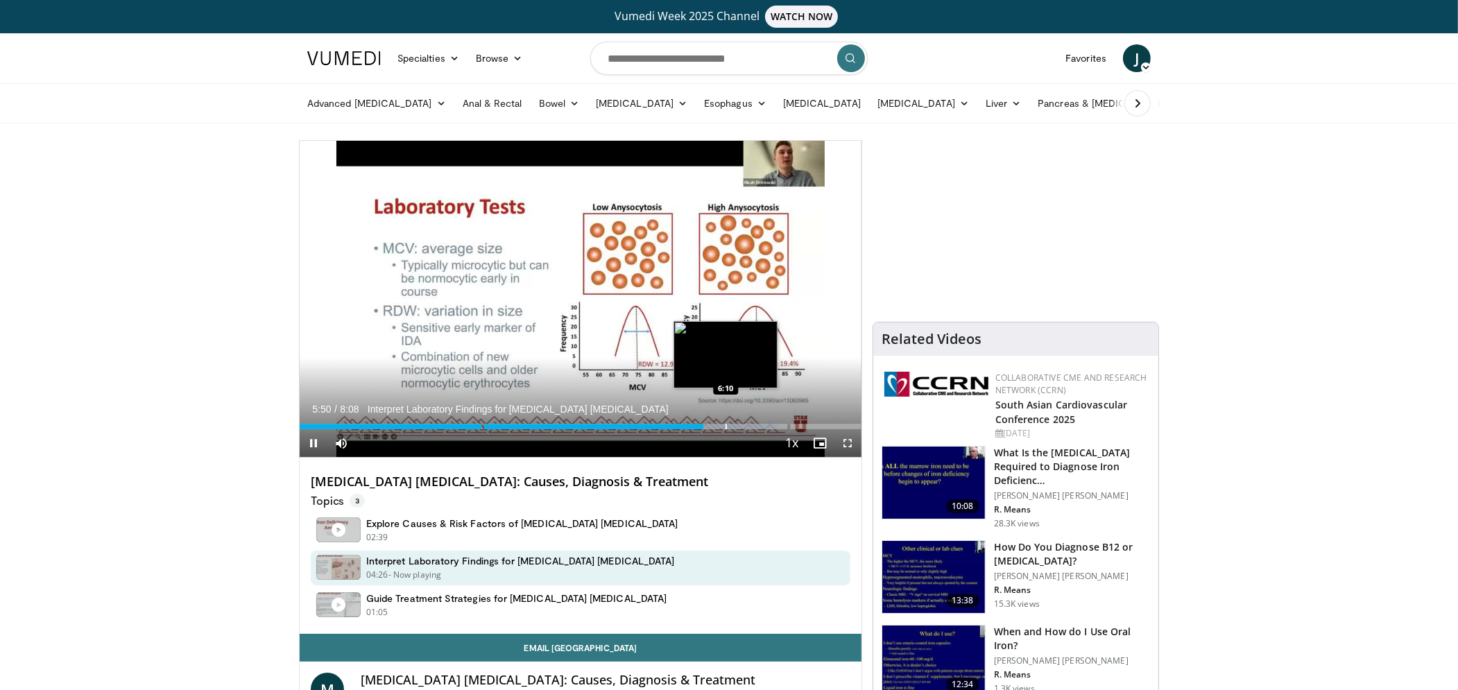
click at [726, 426] on div "Progress Bar" at bounding box center [726, 427] width 1 height 6
click at [755, 425] on div "Progress Bar" at bounding box center [755, 427] width 1 height 6
click at [772, 424] on div "Loaded : 94.26% 6:39 6:50" at bounding box center [581, 422] width 562 height 13
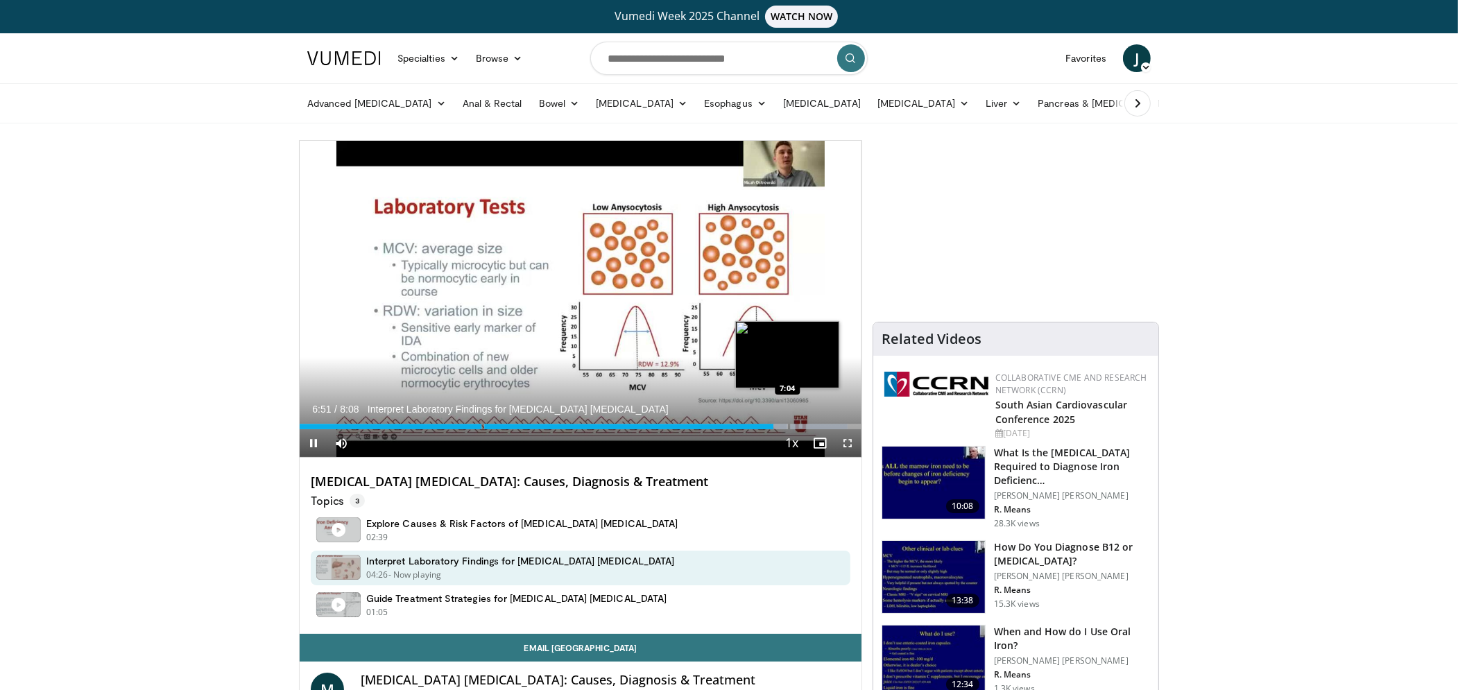
click at [787, 427] on div "Loaded : 97.57% 6:51 7:04" at bounding box center [581, 422] width 562 height 13
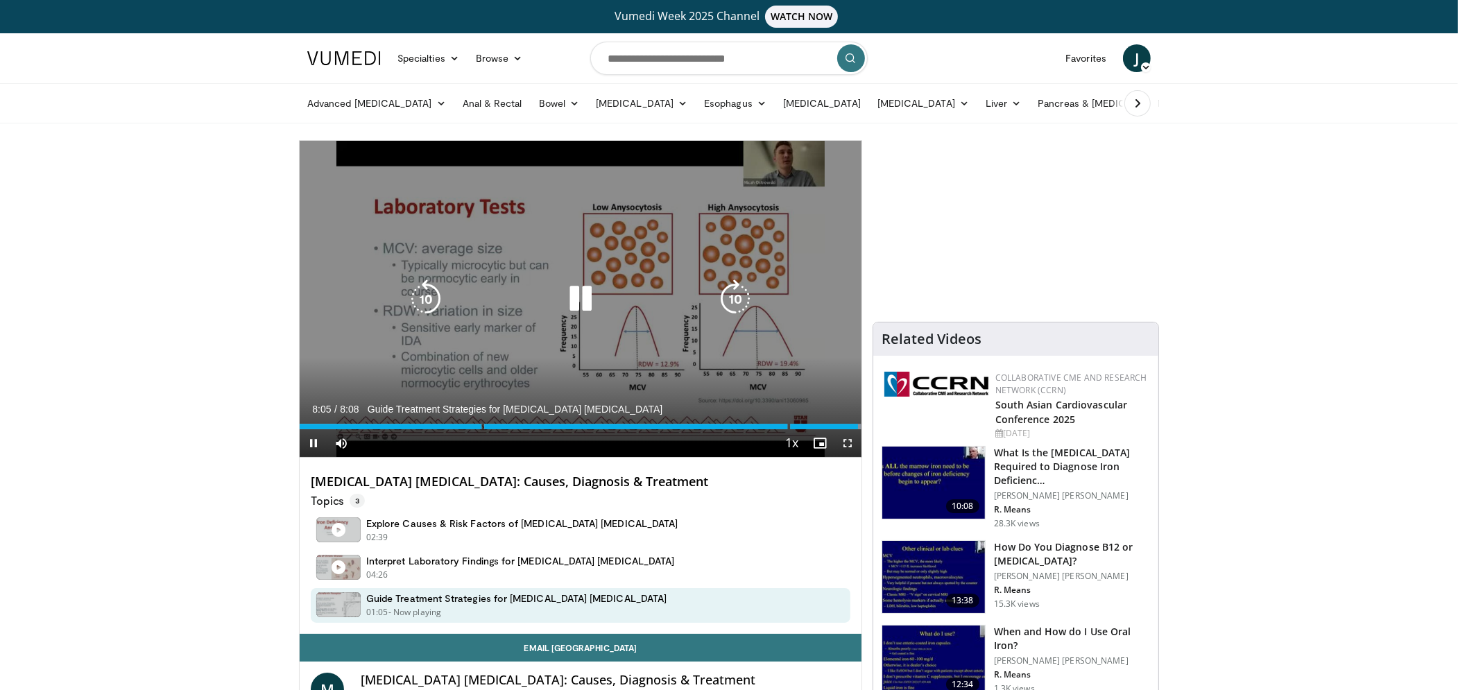
click at [424, 298] on icon "Video Player" at bounding box center [426, 299] width 39 height 39
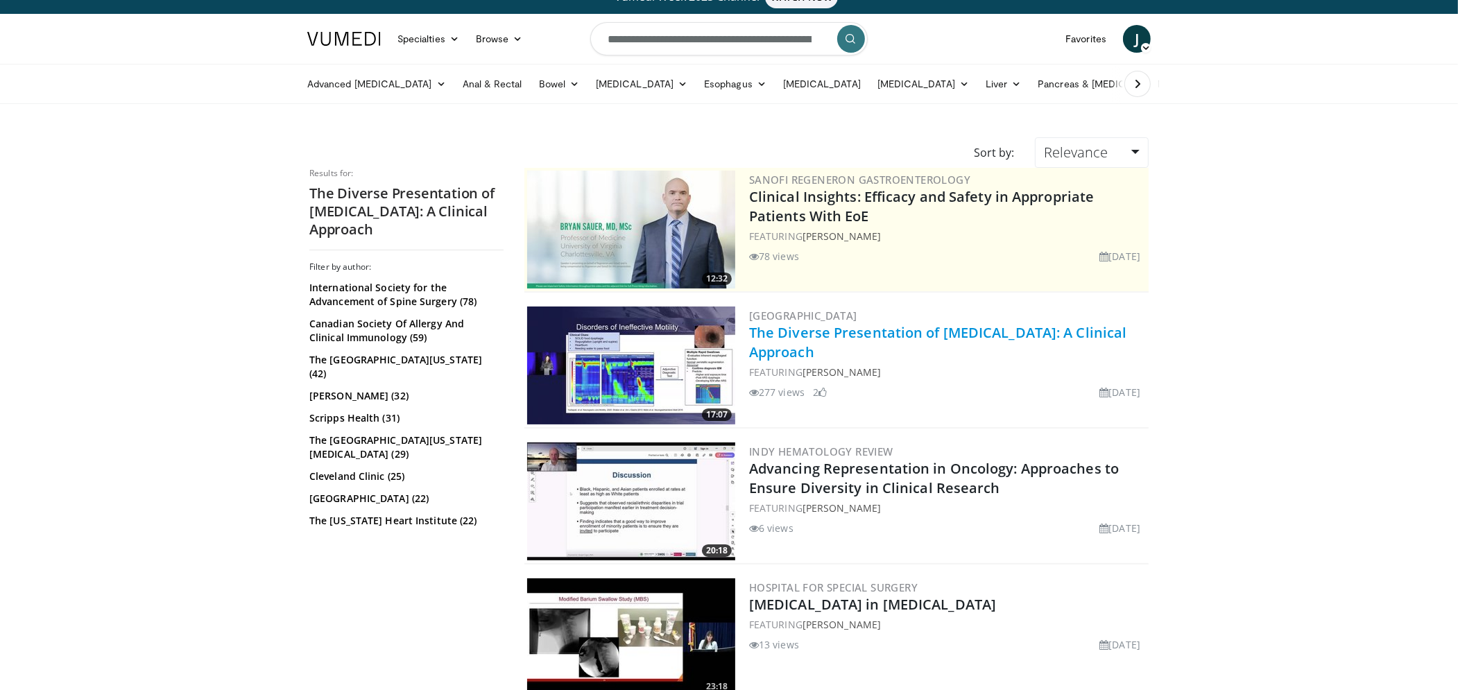
scroll to position [21, 0]
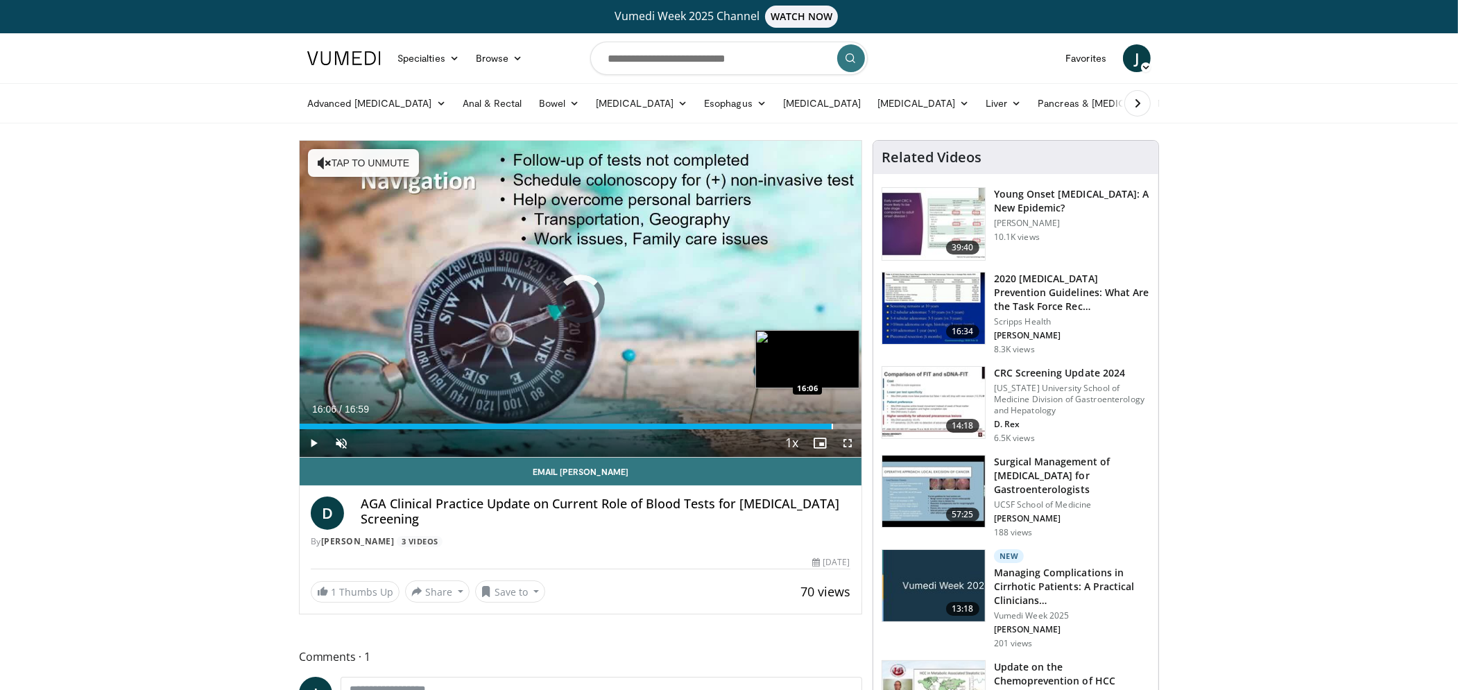
click at [832, 424] on div "Progress Bar" at bounding box center [832, 427] width 1 height 6
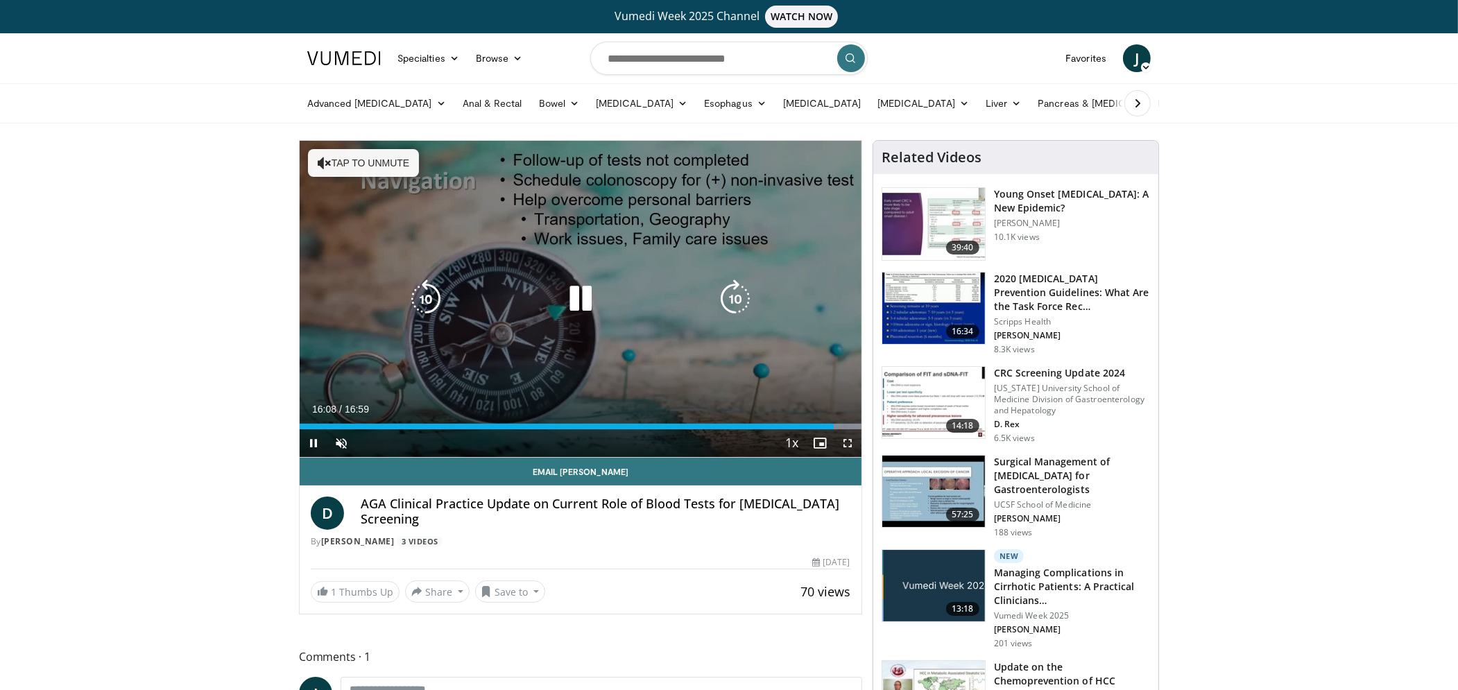
click at [379, 164] on button "Tap to unmute" at bounding box center [363, 163] width 111 height 28
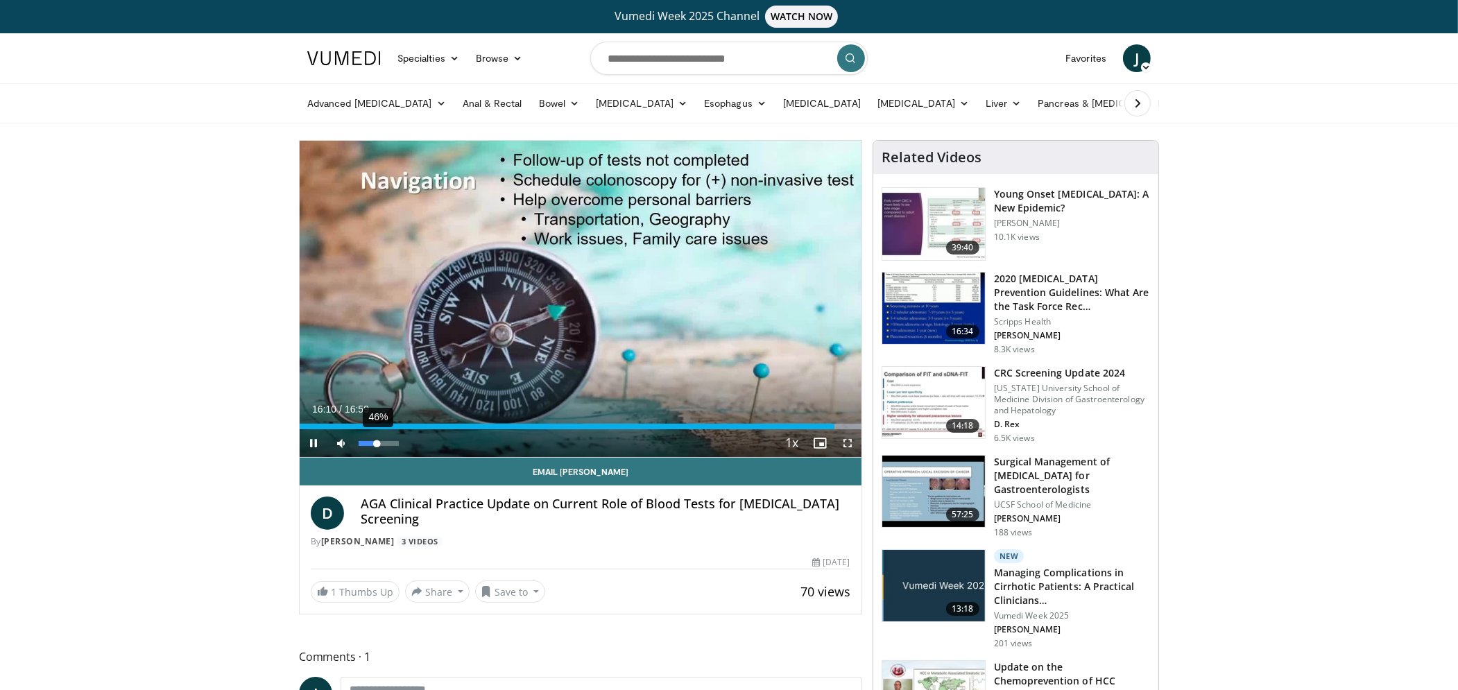
click at [376, 443] on div "46%" at bounding box center [378, 443] width 49 height 28
click at [805, 424] on div "Progress Bar" at bounding box center [805, 427] width 1 height 6
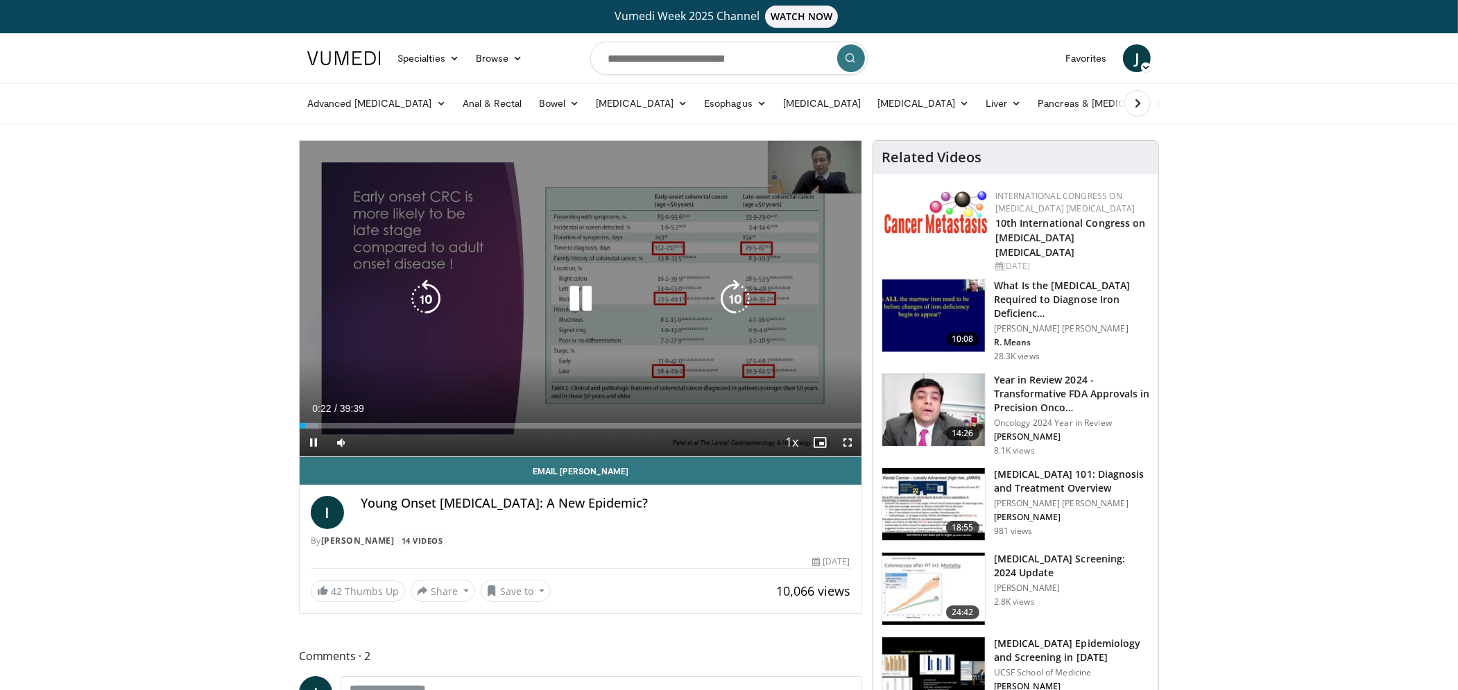
click at [619, 336] on div "10 seconds Tap to unmute" at bounding box center [581, 299] width 562 height 316
